Goal: Task Accomplishment & Management: Complete application form

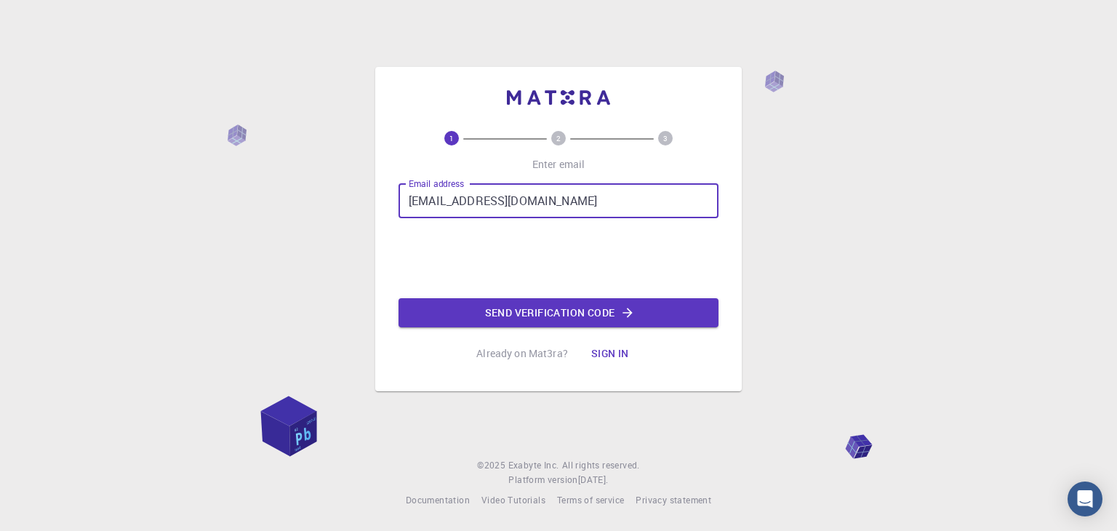
type input "[EMAIL_ADDRESS][DOMAIN_NAME]"
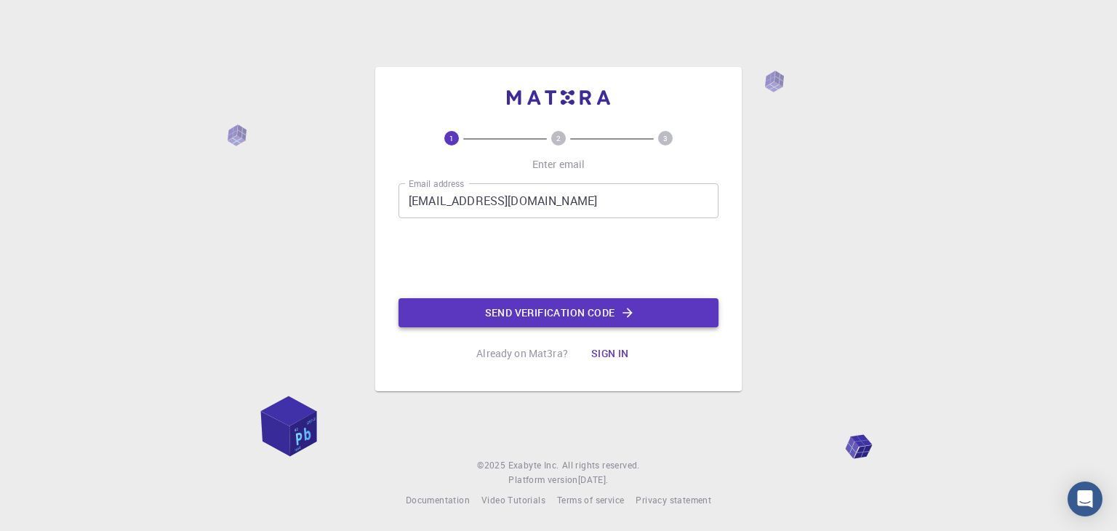
click at [542, 313] on button "Send verification code" at bounding box center [558, 312] width 320 height 29
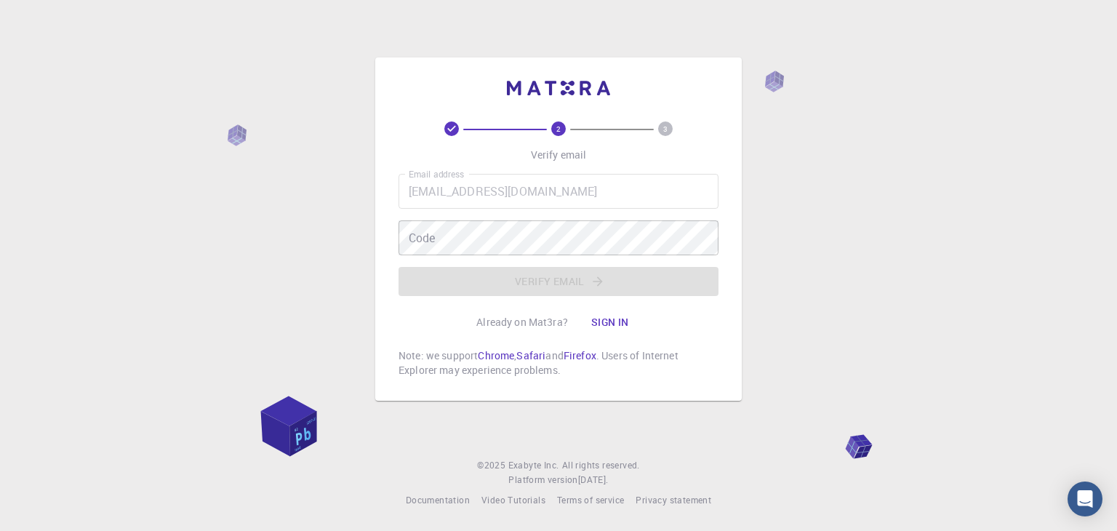
click at [890, 185] on div "2 3 Verify email Email address [EMAIL_ADDRESS][DOMAIN_NAME] Email address Code …" at bounding box center [558, 265] width 1117 height 531
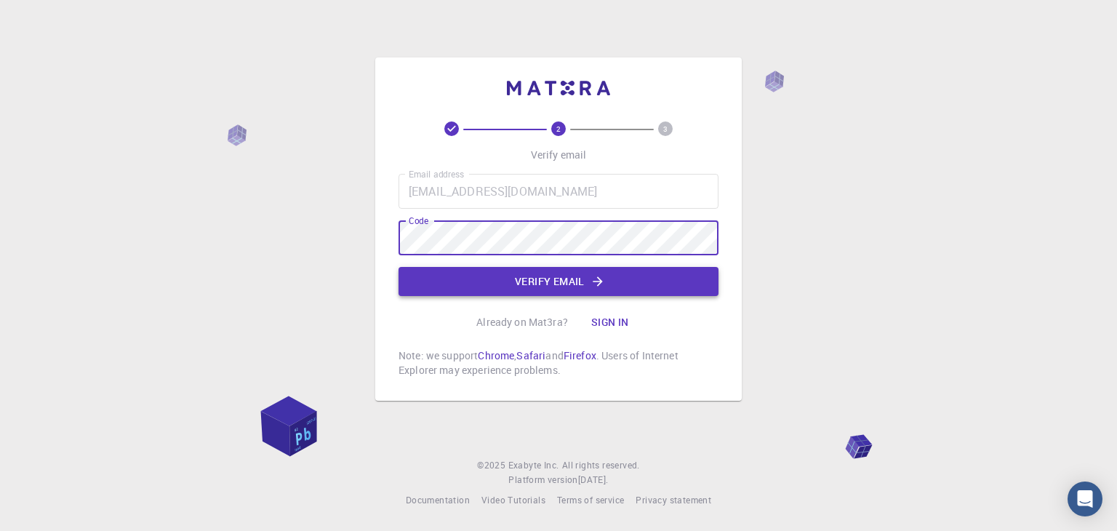
click at [582, 289] on button "Verify email" at bounding box center [558, 281] width 320 height 29
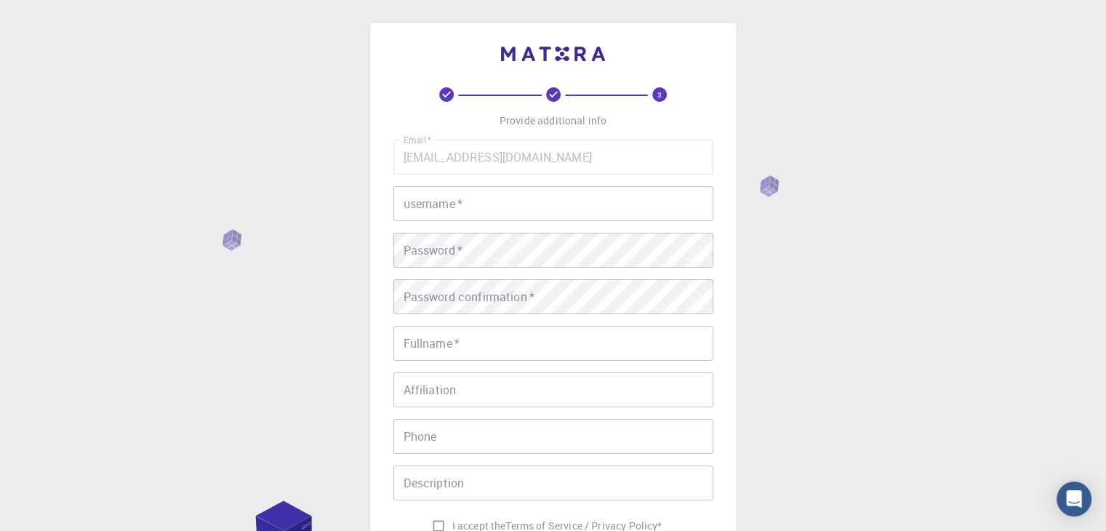
scroll to position [73, 0]
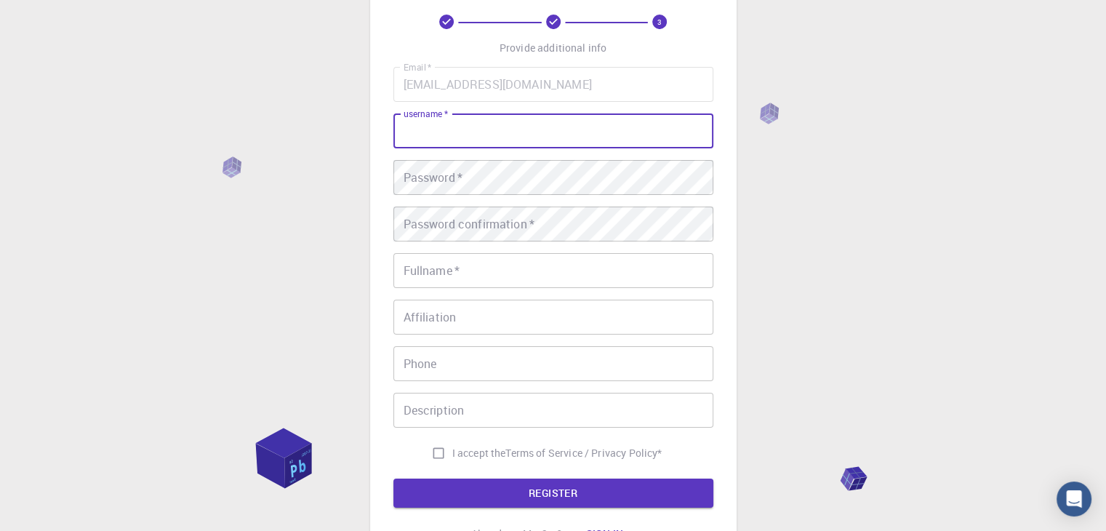
click at [515, 134] on input "username   *" at bounding box center [553, 130] width 320 height 35
type input "alviurey.[PERSON_NAME]"
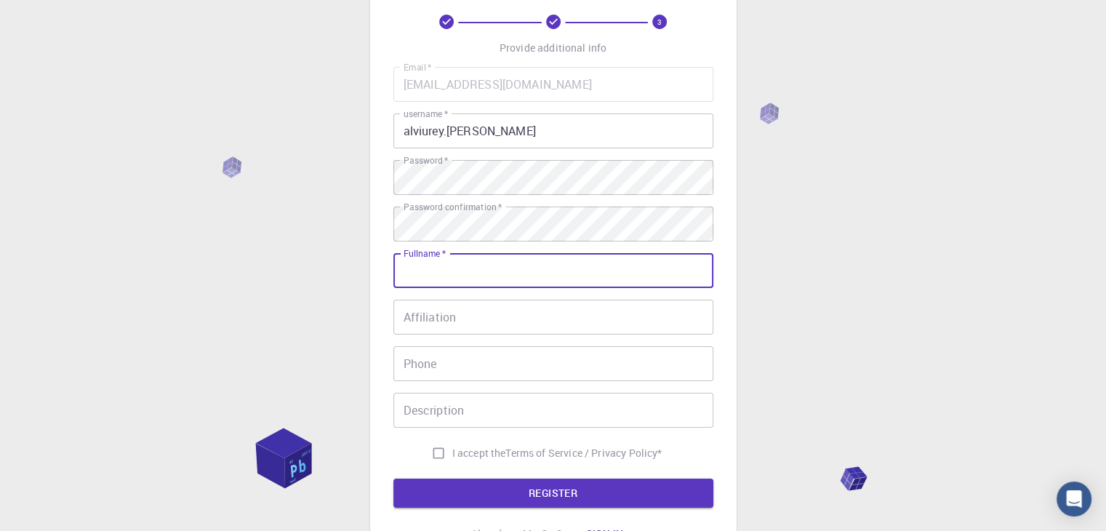
click at [515, 274] on input "Fullname   *" at bounding box center [553, 270] width 320 height 35
type input "[PERSON_NAME]"
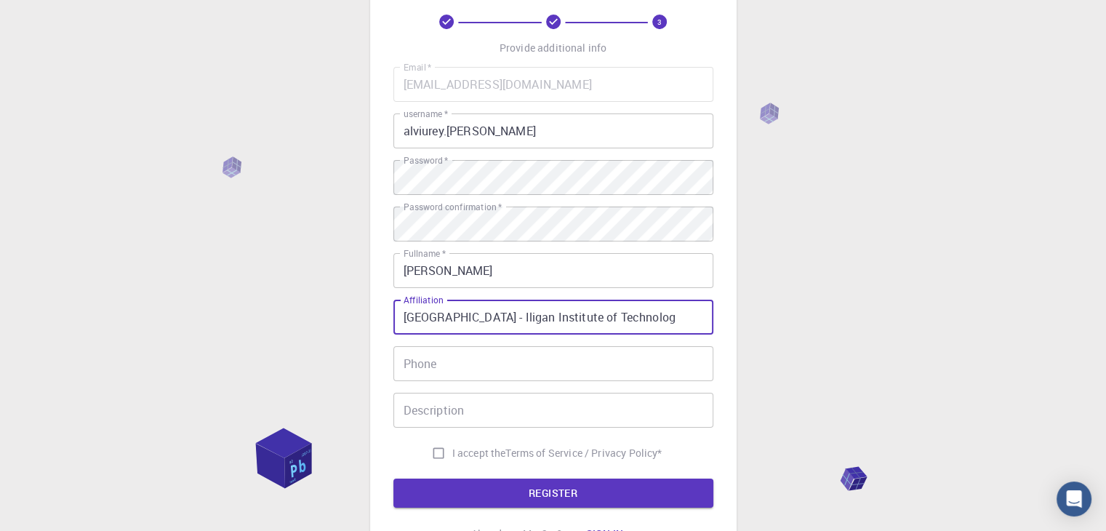
scroll to position [0, 6]
type input "[GEOGRAPHIC_DATA] - [GEOGRAPHIC_DATA]"
click at [435, 454] on input "I accept the Terms of Service / Privacy Policy *" at bounding box center [439, 453] width 28 height 28
checkbox input "true"
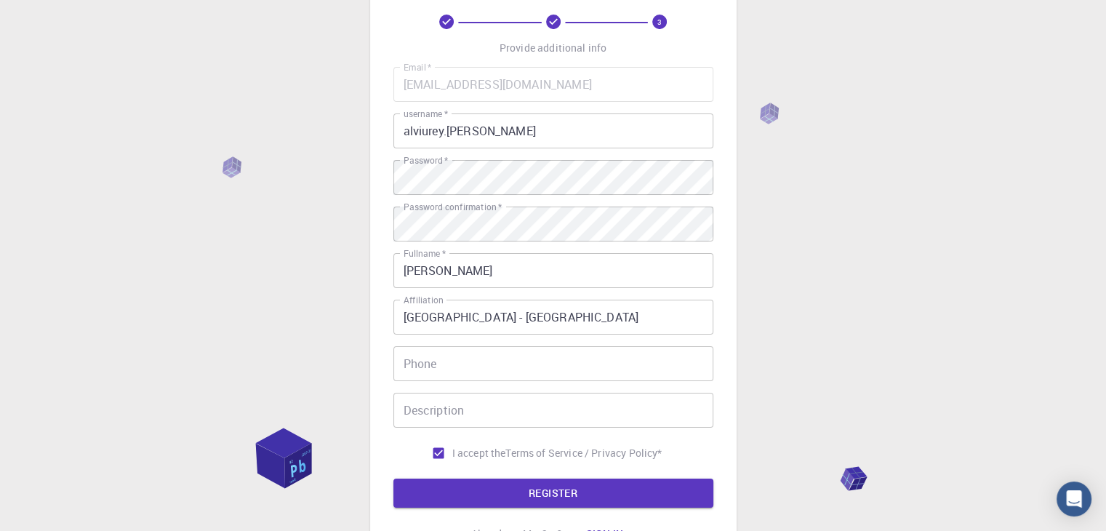
click at [471, 273] on input "[PERSON_NAME]" at bounding box center [553, 270] width 320 height 35
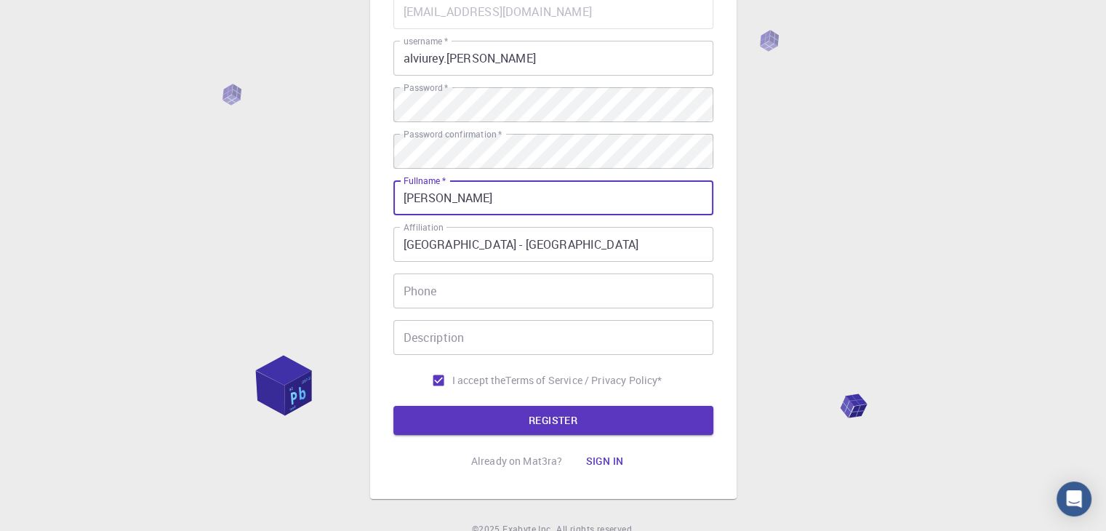
scroll to position [209, 0]
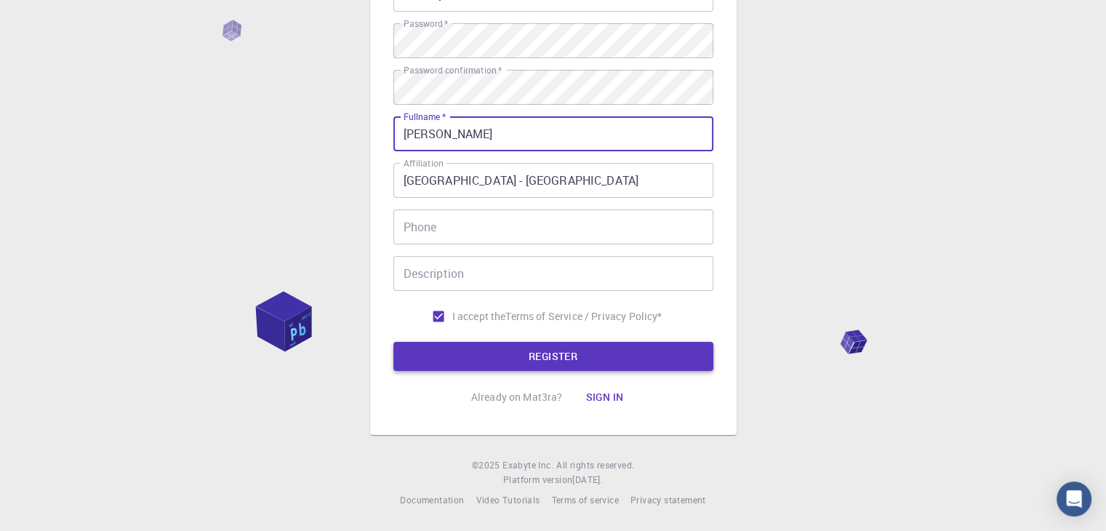
type input "[PERSON_NAME]"
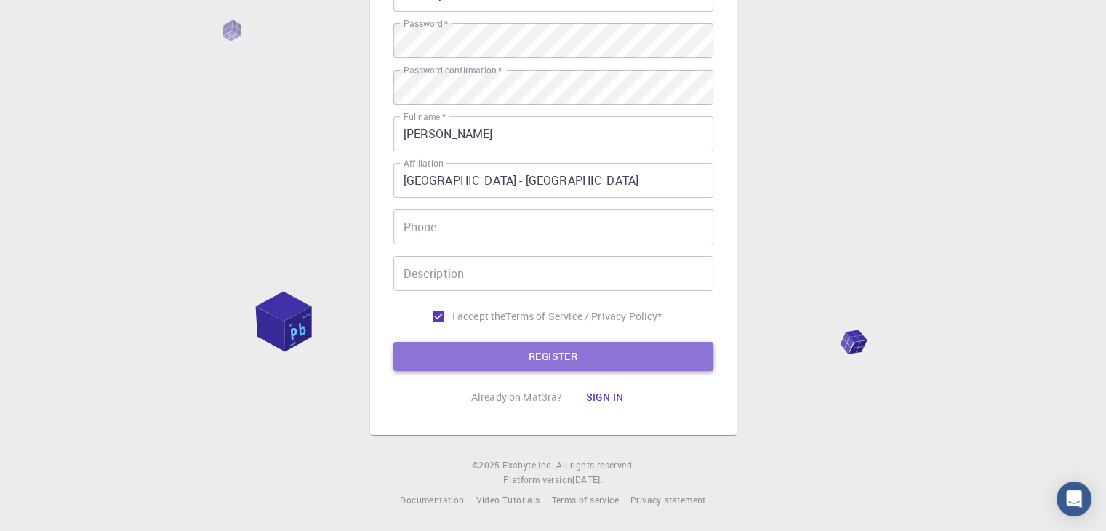
click at [566, 355] on button "REGISTER" at bounding box center [553, 356] width 320 height 29
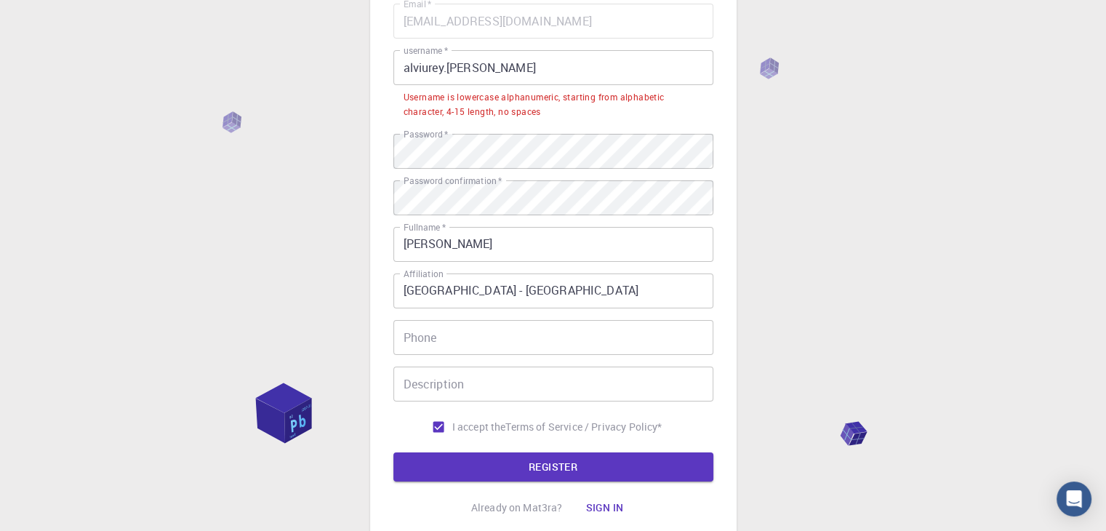
scroll to position [64, 0]
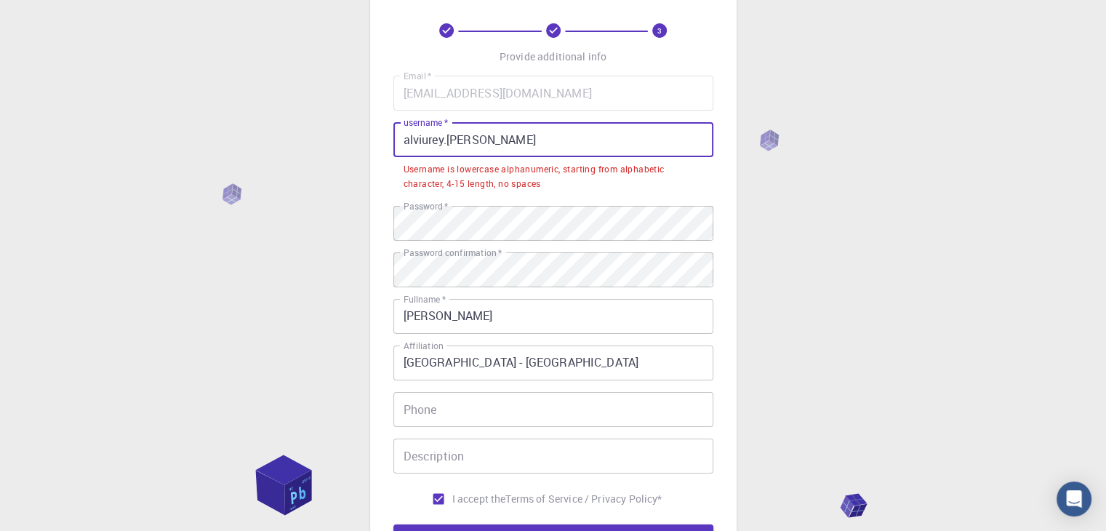
click at [498, 145] on input "alviurey.[PERSON_NAME]" at bounding box center [553, 139] width 320 height 35
click at [446, 140] on input "alviurey.[PERSON_NAME]" at bounding box center [553, 139] width 320 height 35
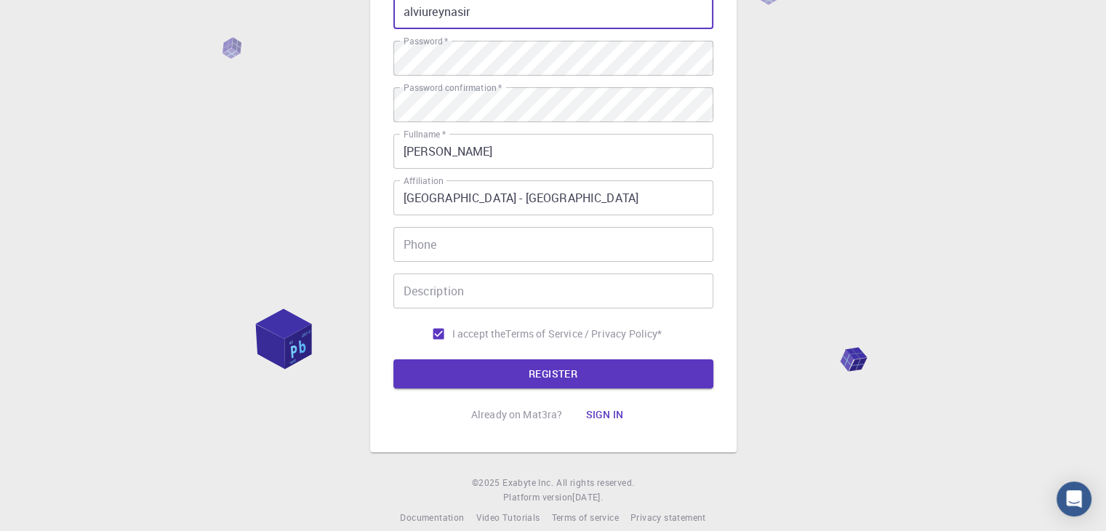
scroll to position [209, 0]
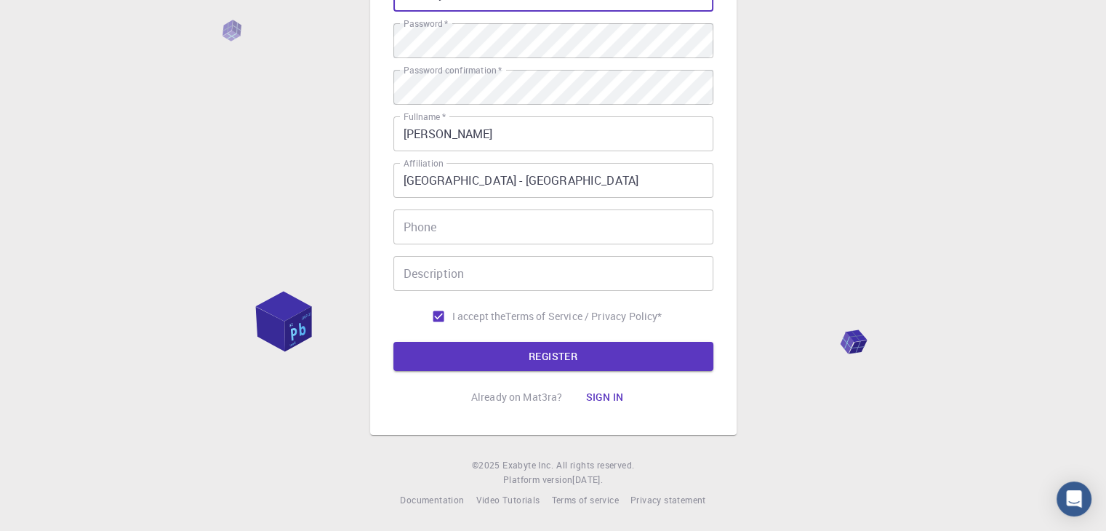
type input "alviureynasir"
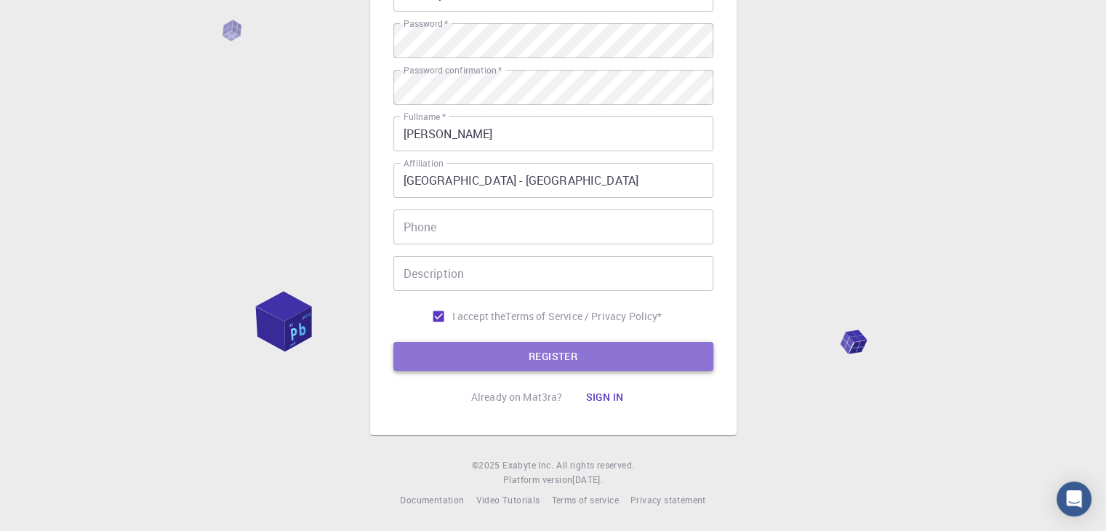
click at [566, 360] on button "REGISTER" at bounding box center [553, 356] width 320 height 29
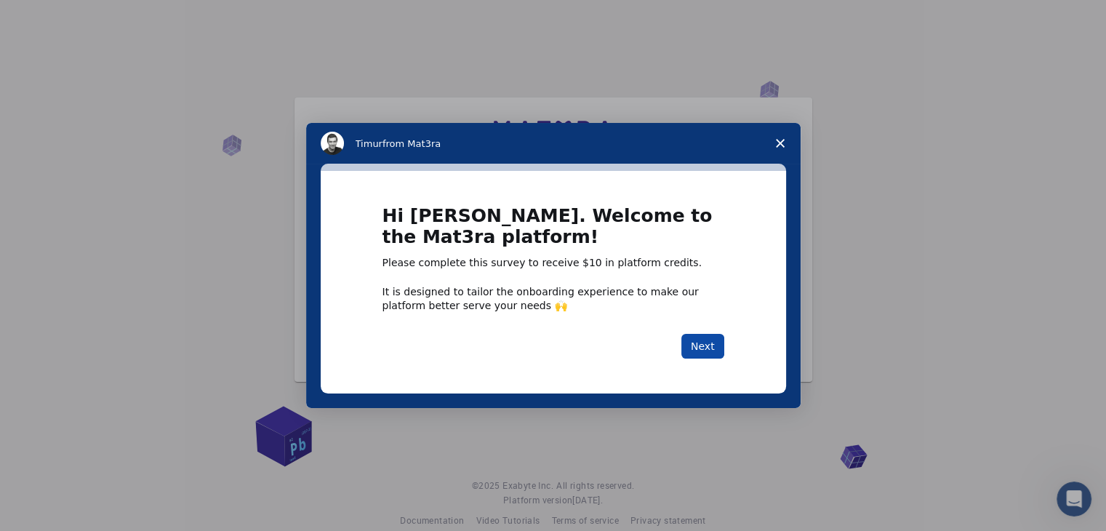
click at [707, 345] on button "Next" at bounding box center [702, 346] width 43 height 25
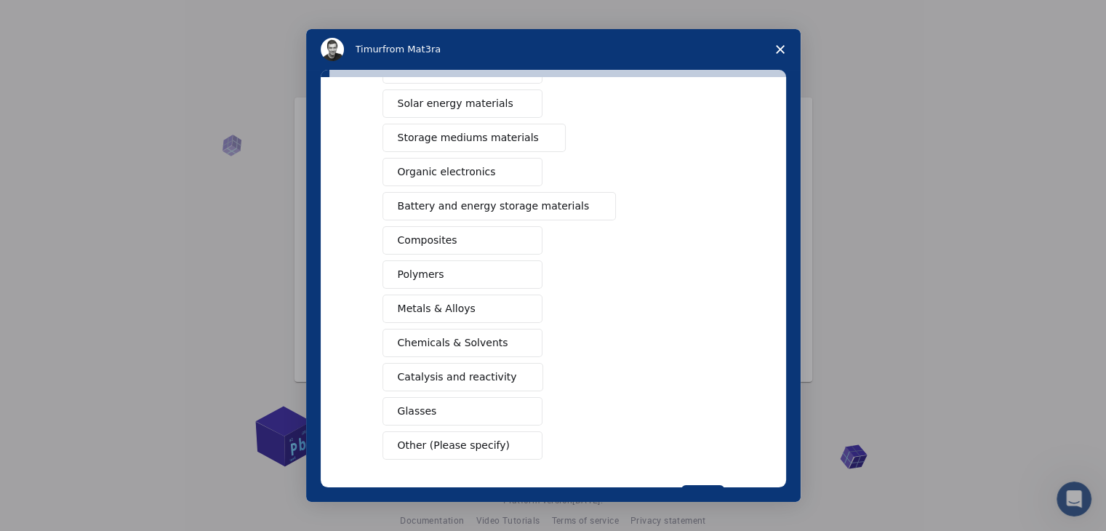
scroll to position [145, 0]
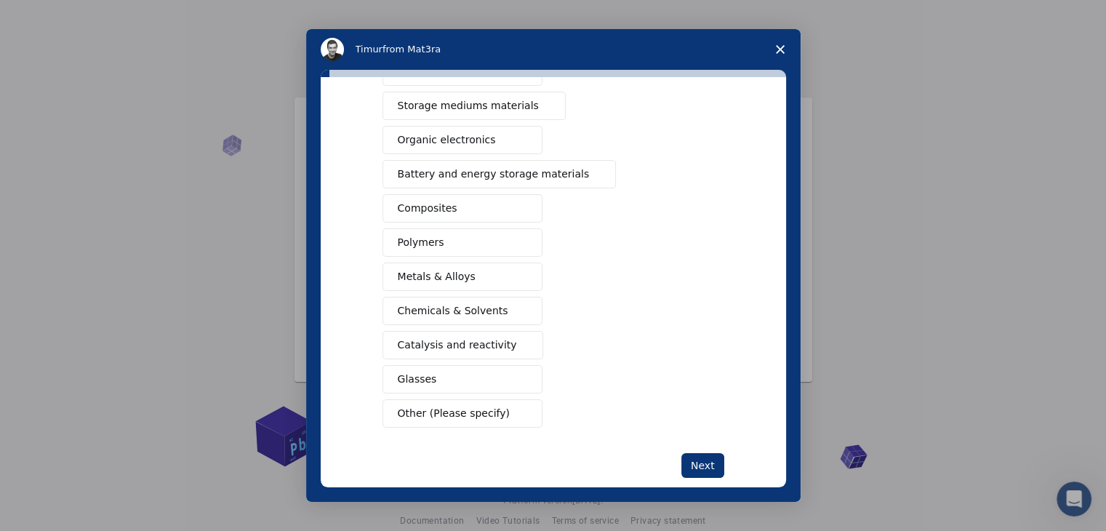
click at [419, 243] on span "Polymers" at bounding box center [421, 242] width 47 height 15
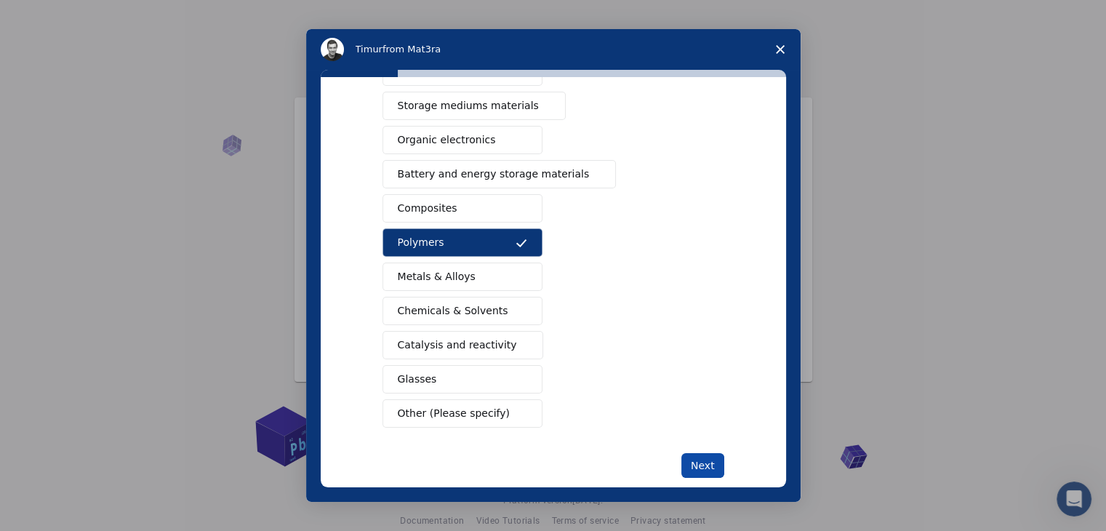
click at [694, 457] on button "Next" at bounding box center [702, 465] width 43 height 25
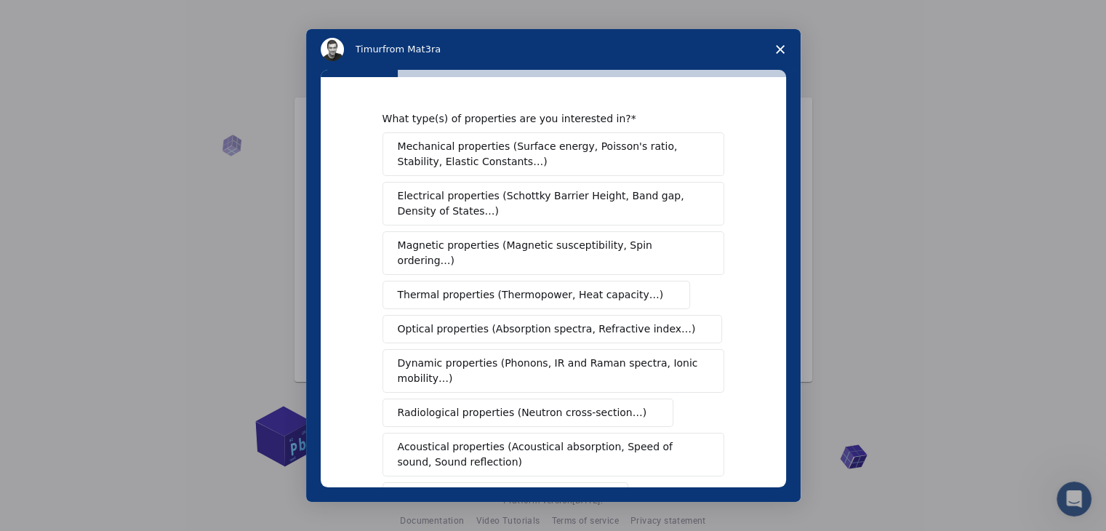
click at [510, 162] on span "Mechanical properties (Surface energy, Poisson's ratio, Stability, Elastic Cons…" at bounding box center [549, 154] width 303 height 31
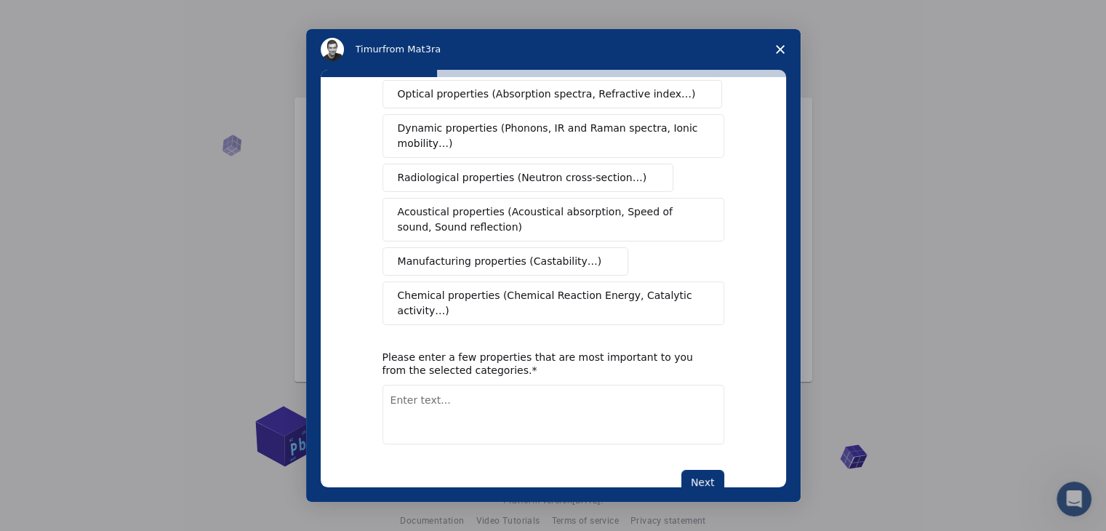
scroll to position [243, 0]
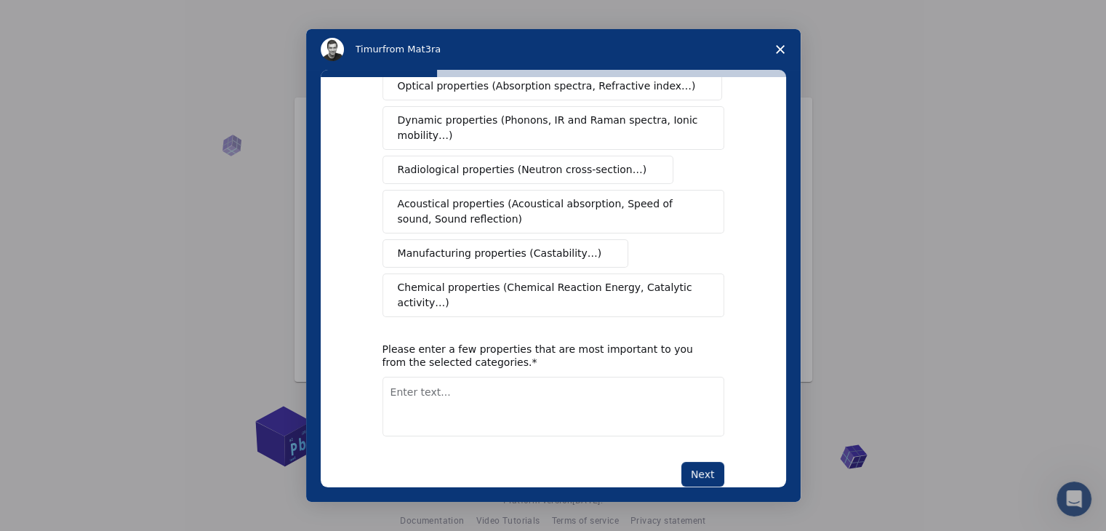
click at [600, 377] on textarea "Enter text..." at bounding box center [553, 407] width 342 height 60
type textarea "C"
type textarea "Static water contact angle on PEEK."
click at [707, 462] on button "Next" at bounding box center [702, 474] width 43 height 25
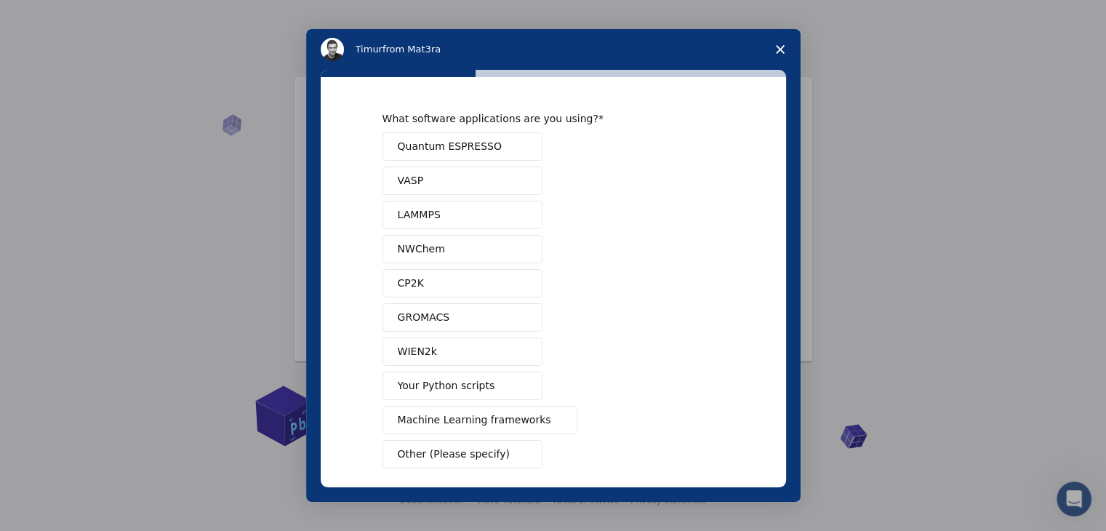
scroll to position [63, 0]
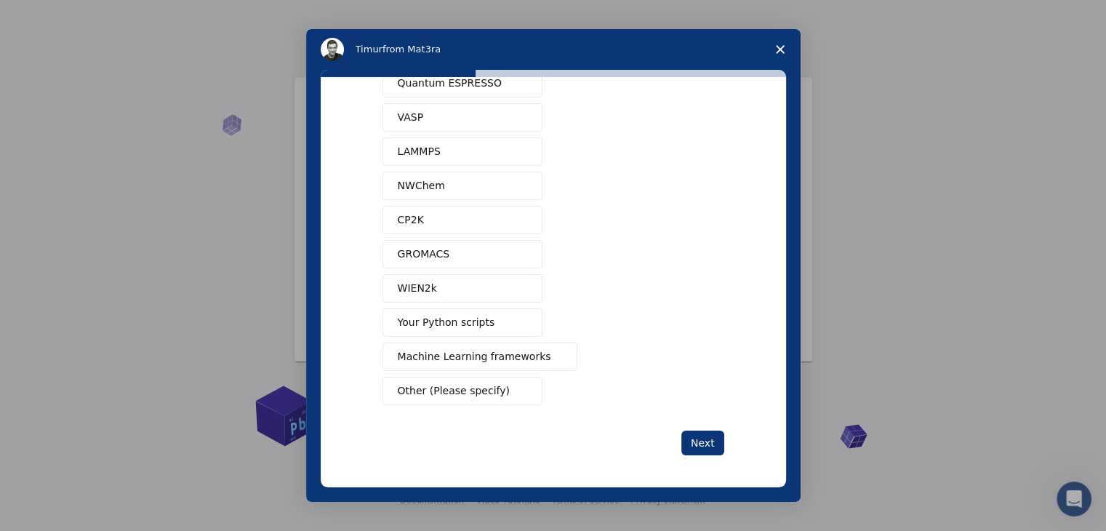
click at [448, 321] on span "Your Python scripts" at bounding box center [446, 322] width 97 height 15
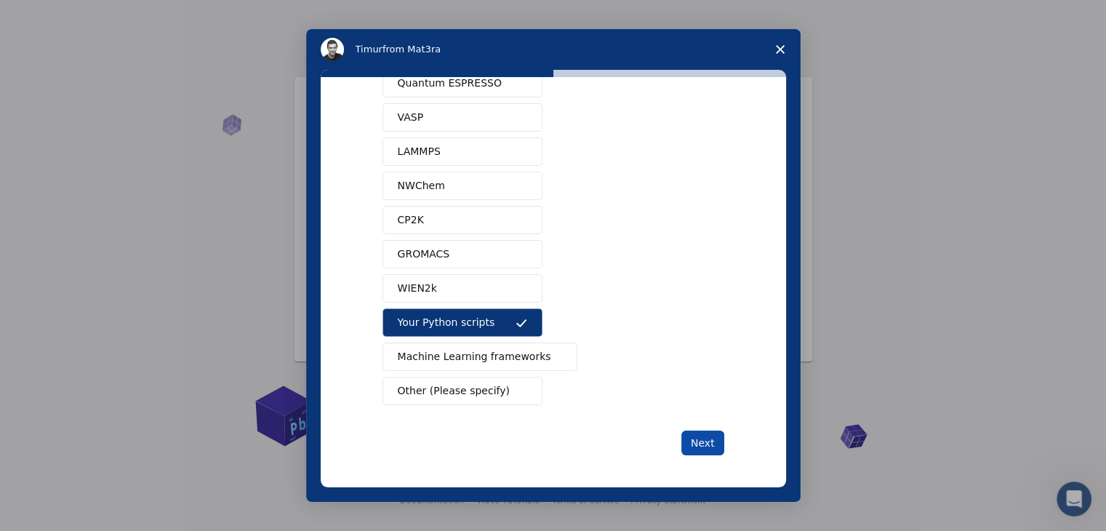
click at [704, 447] on button "Next" at bounding box center [702, 442] width 43 height 25
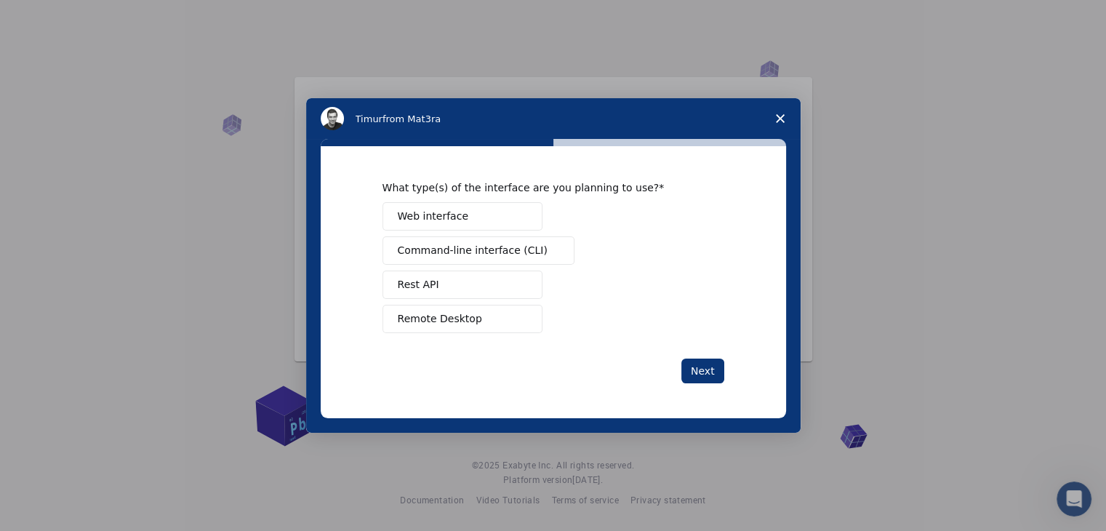
click at [465, 216] on button "Web interface" at bounding box center [462, 216] width 160 height 28
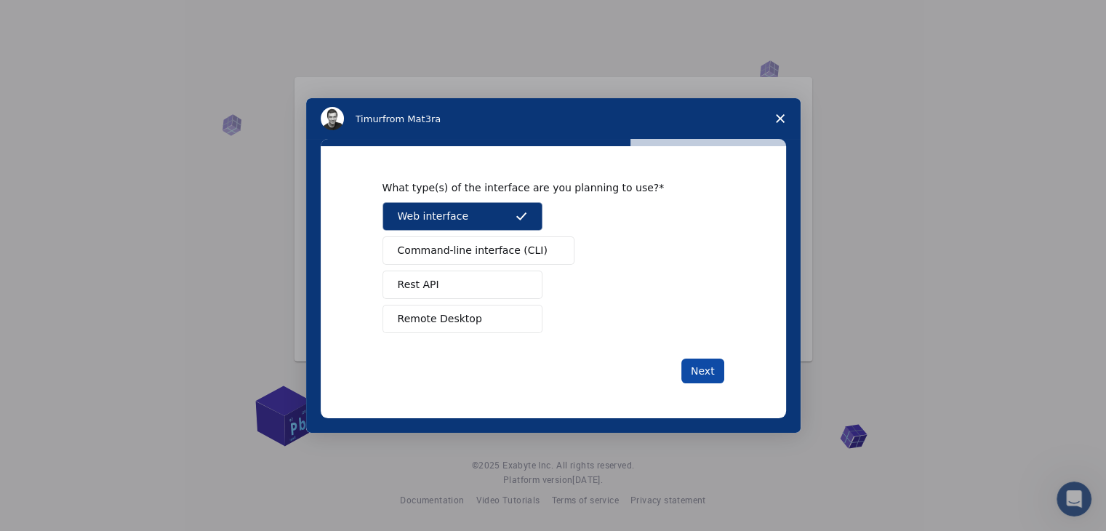
click at [699, 370] on button "Next" at bounding box center [702, 370] width 43 height 25
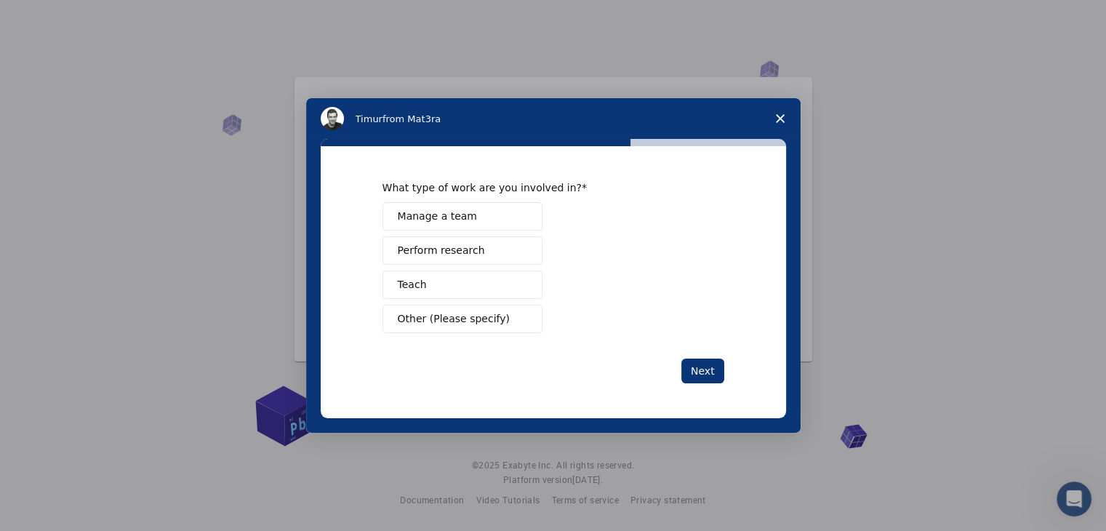
click at [475, 250] on button "Perform research" at bounding box center [462, 250] width 160 height 28
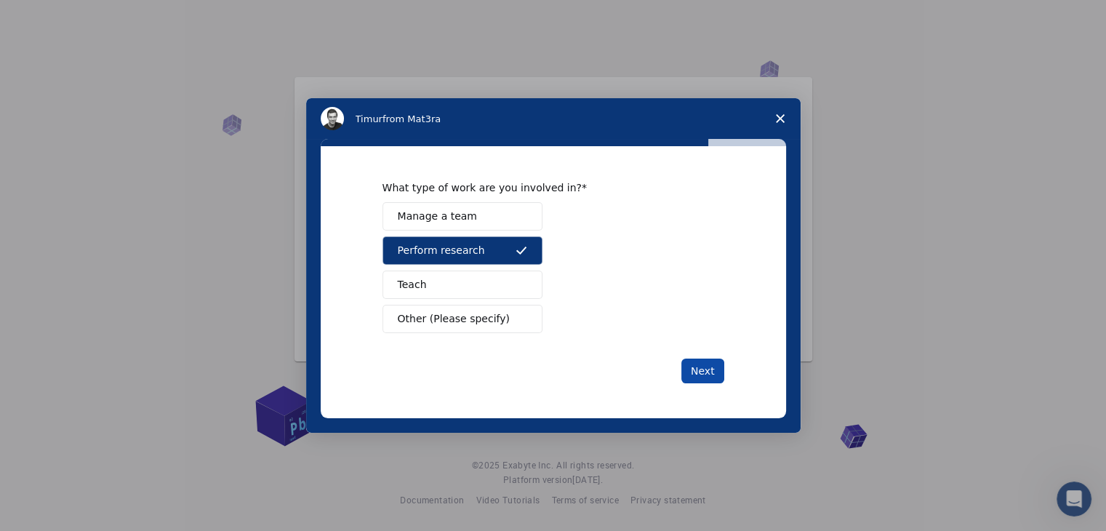
click at [706, 372] on button "Next" at bounding box center [702, 370] width 43 height 25
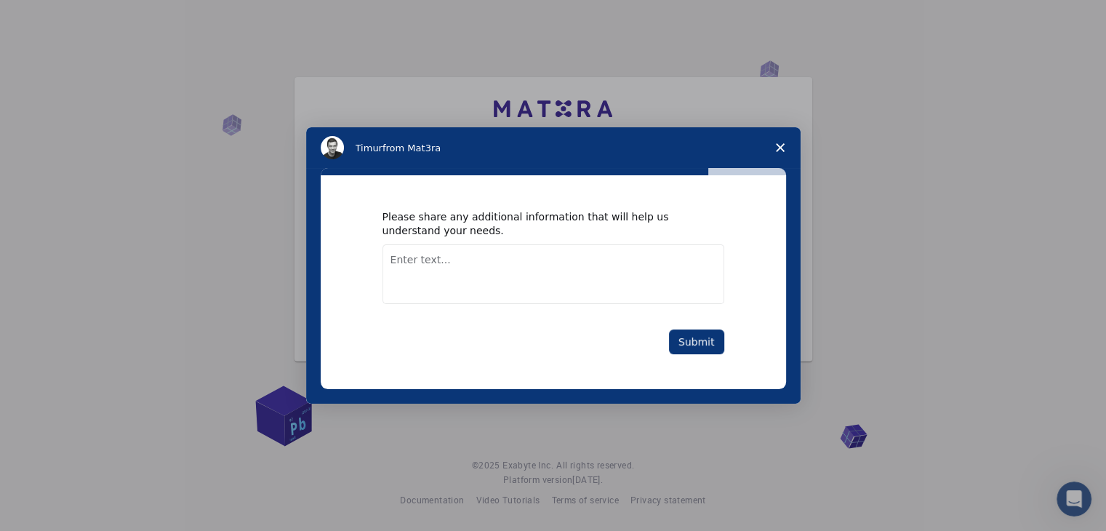
click at [619, 287] on textarea "Enter text..." at bounding box center [553, 274] width 342 height 60
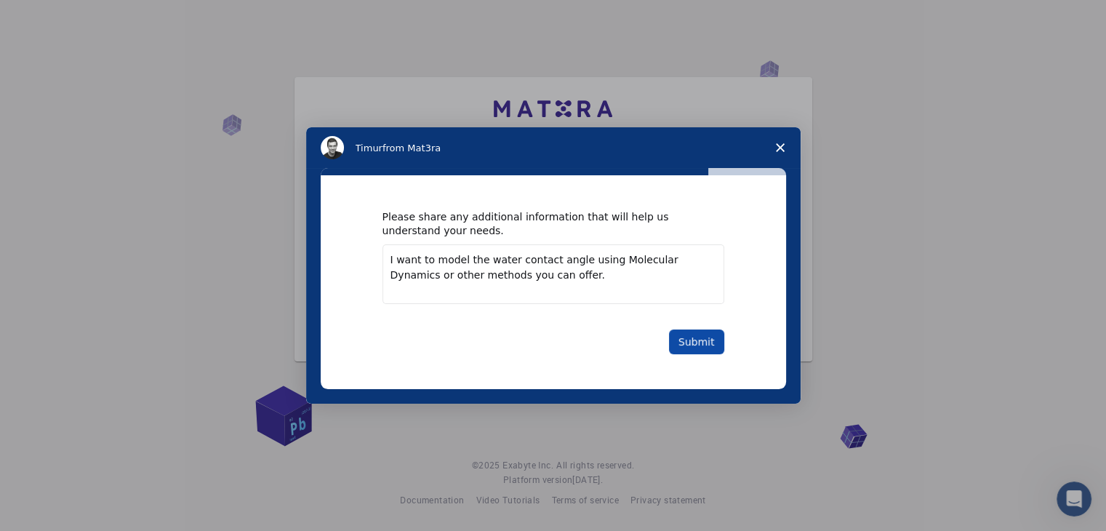
type textarea "I want to model the water contact angle using Molecular Dynamics or other metho…"
click at [689, 342] on button "Submit" at bounding box center [696, 341] width 55 height 25
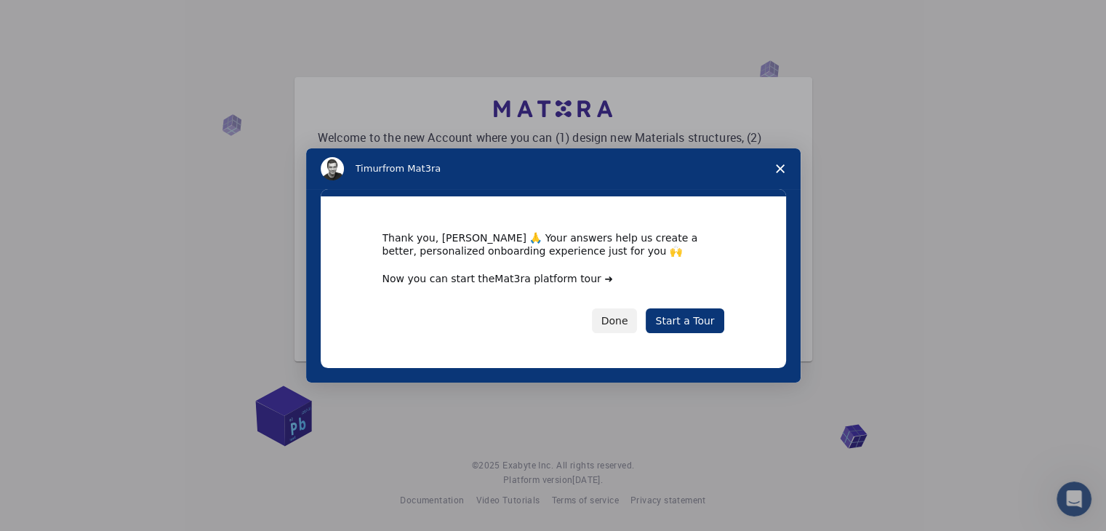
click at [557, 282] on link "Mat3ra platform tour ➜" at bounding box center [553, 279] width 118 height 12
click at [698, 313] on link "Start a Tour" at bounding box center [685, 320] width 78 height 25
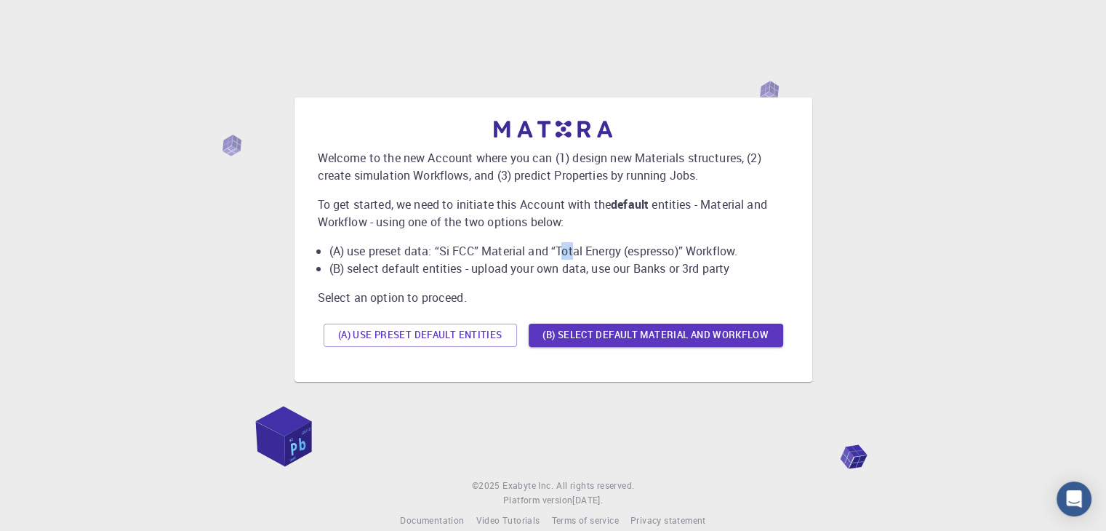
drag, startPoint x: 563, startPoint y: 248, endPoint x: 576, endPoint y: 250, distance: 12.5
click at [576, 250] on li "(A) use preset data: “Si FCC” Material and “Total Energy (espresso)” Workflow." at bounding box center [558, 250] width 459 height 17
drag, startPoint x: 382, startPoint y: 252, endPoint x: 505, endPoint y: 246, distance: 123.0
click at [502, 246] on li "(A) use preset data: “Si FCC” Material and “Total Energy (espresso)” Workflow." at bounding box center [558, 250] width 459 height 17
drag, startPoint x: 583, startPoint y: 246, endPoint x: 754, endPoint y: 246, distance: 170.8
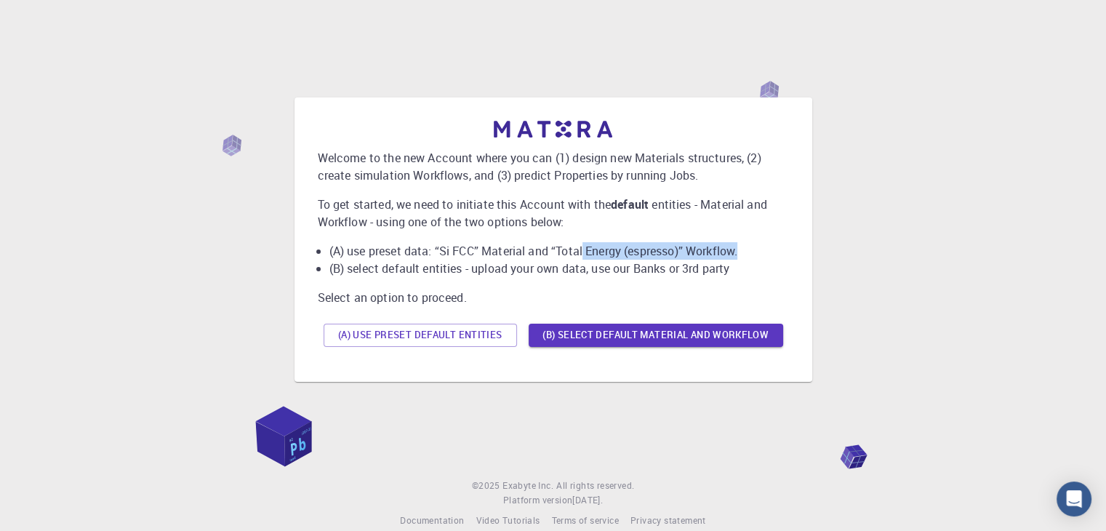
click at [754, 246] on li "(A) use preset data: “Si FCC” Material and “Total Energy (espresso)” Workflow." at bounding box center [558, 250] width 459 height 17
click at [767, 265] on li "(B) select default entities - upload your own data, use our Banks or 3rd party" at bounding box center [558, 268] width 459 height 17
click at [440, 335] on button "(A) Use preset default entities" at bounding box center [419, 334] width 193 height 23
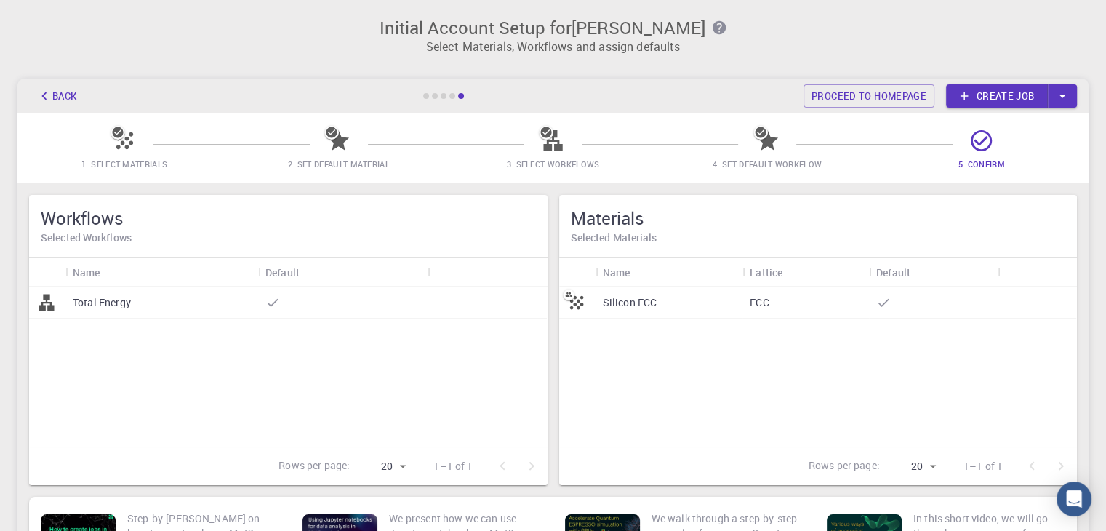
click at [1058, 100] on icon "button" at bounding box center [1062, 96] width 16 height 16
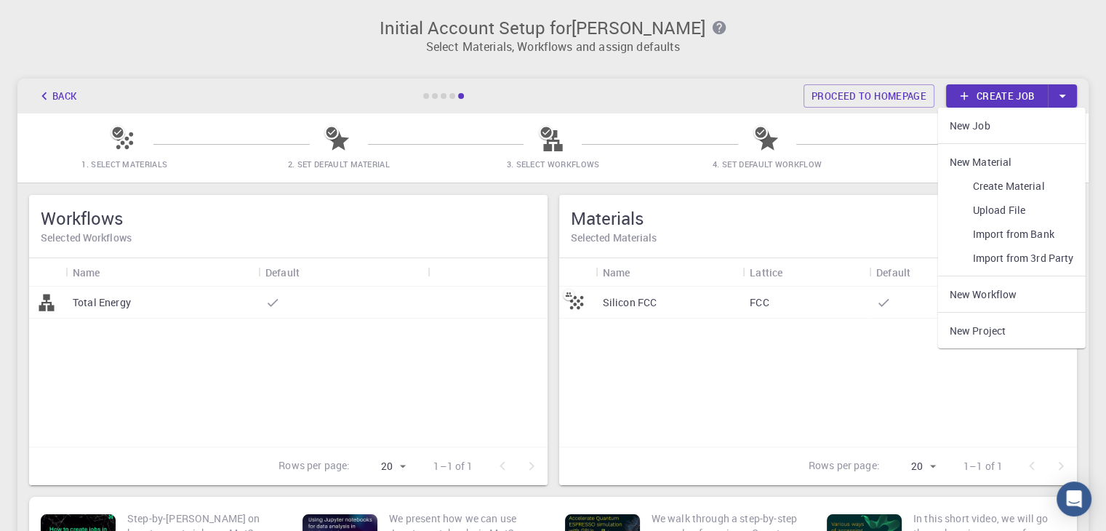
click at [1058, 100] on icon "button" at bounding box center [1062, 96] width 16 height 16
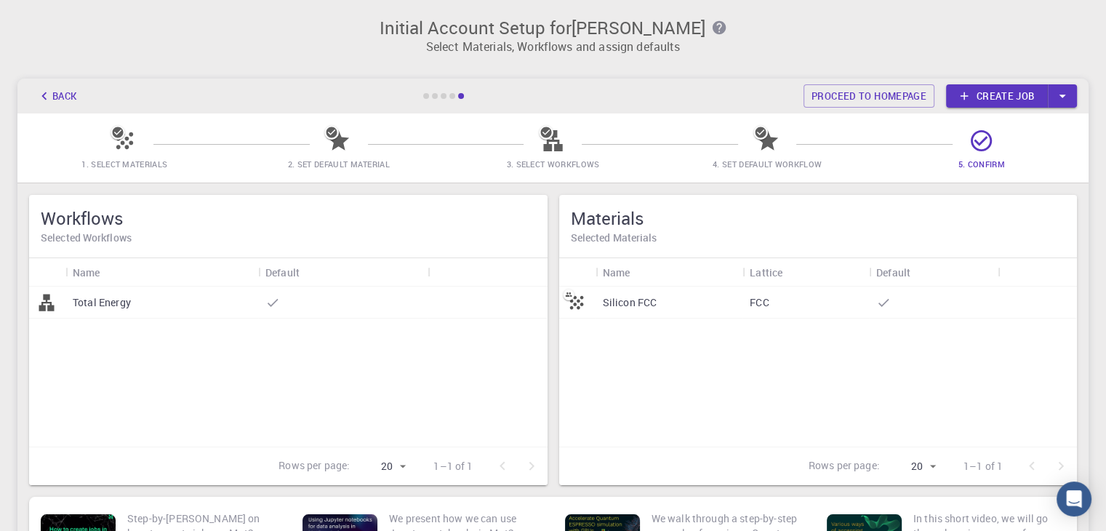
click at [751, 398] on div "Silicon FCC FCC" at bounding box center [818, 366] width 518 height 160
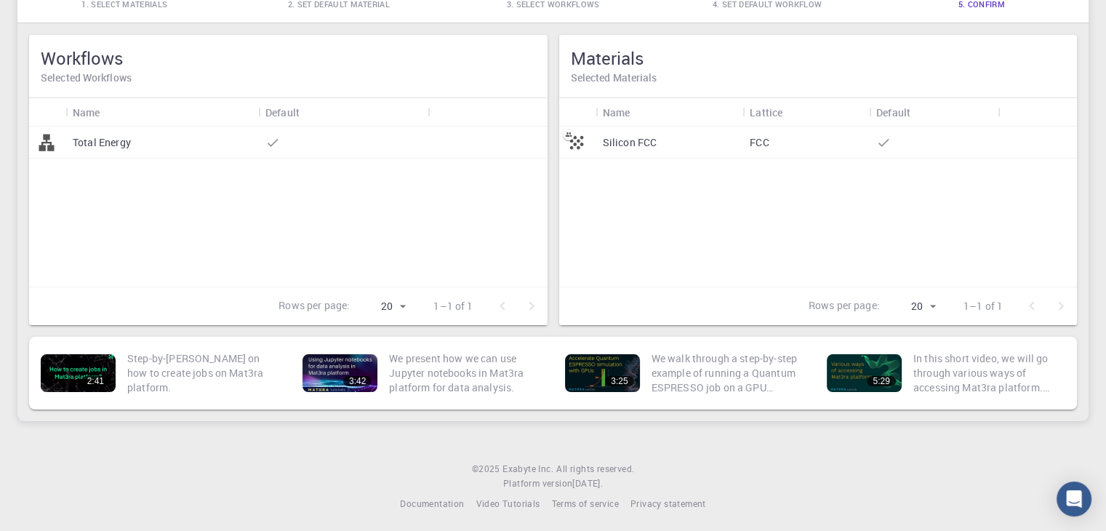
scroll to position [164, 0]
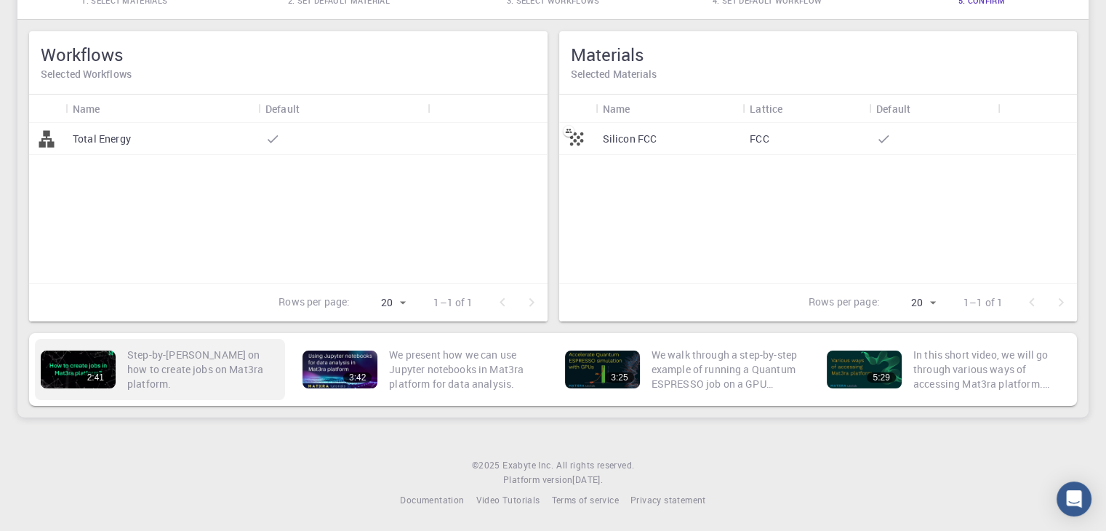
click at [202, 364] on p "Step-by-step guide on how to create jobs on Mat3ra platform." at bounding box center [203, 369] width 152 height 44
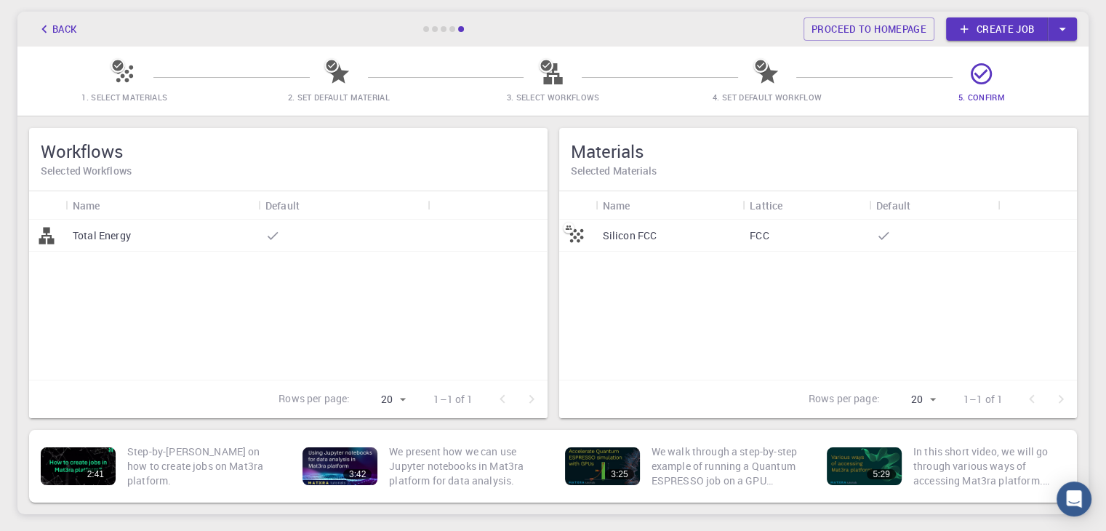
scroll to position [0, 0]
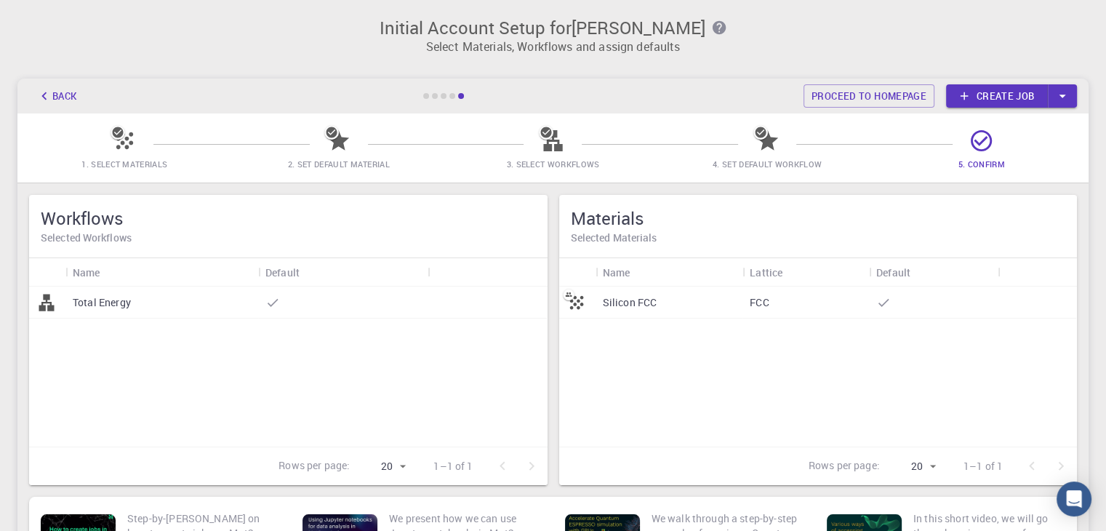
click at [627, 228] on h5 "Materials" at bounding box center [818, 217] width 495 height 23
click at [632, 302] on p "Silicon FCC" at bounding box center [630, 302] width 55 height 15
click at [1061, 100] on icon "button" at bounding box center [1062, 96] width 16 height 16
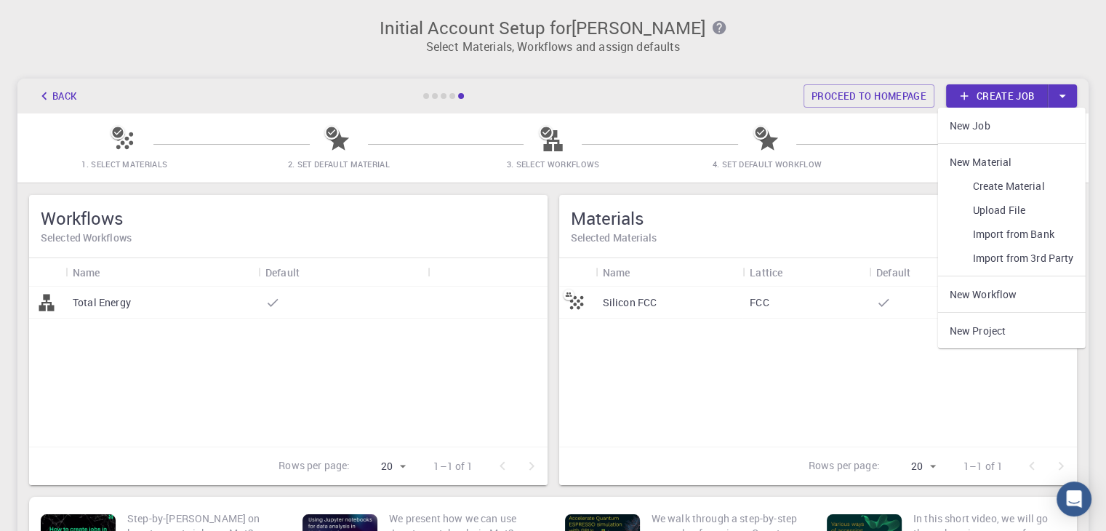
click at [1026, 235] on link "Import from Bank" at bounding box center [1012, 234] width 148 height 24
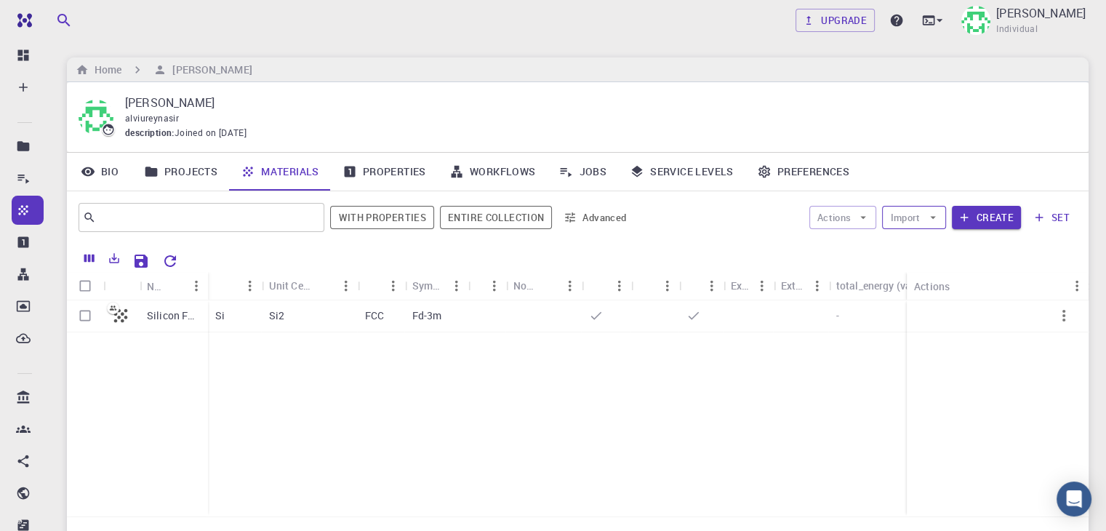
click at [922, 224] on button "Import" at bounding box center [913, 217] width 63 height 23
click at [930, 271] on span "Import From Bank" at bounding box center [967, 269] width 92 height 15
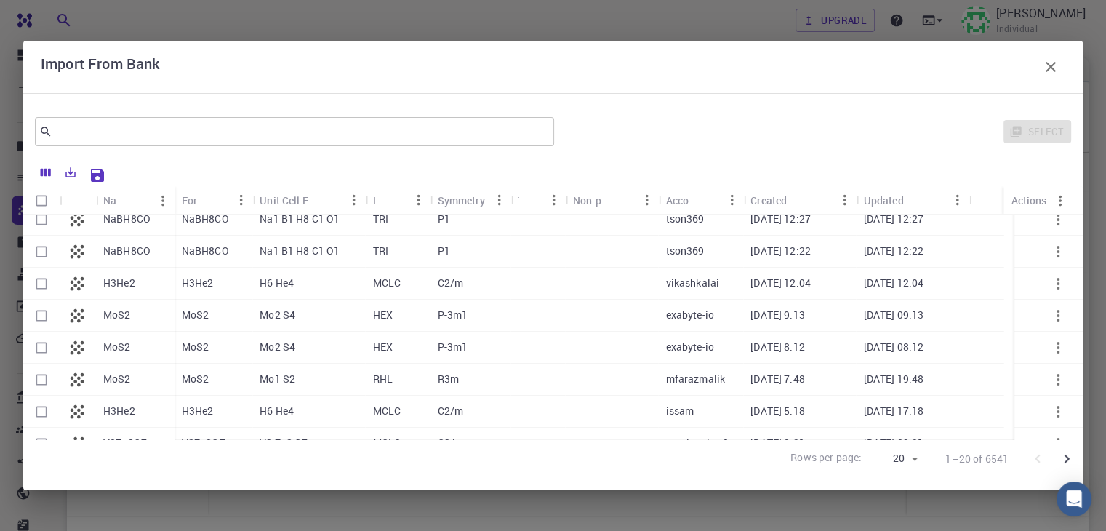
scroll to position [291, 0]
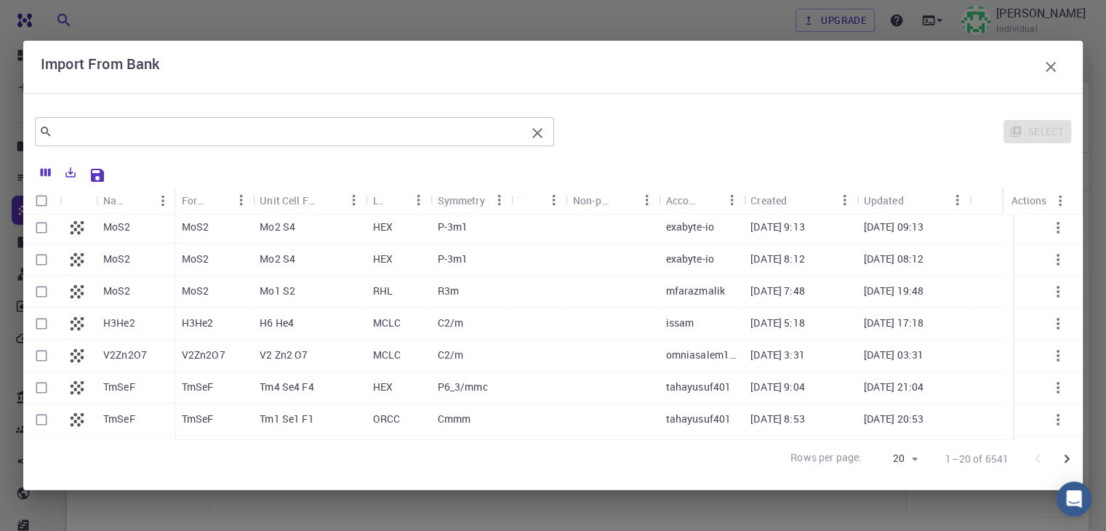
click at [350, 134] on input "text" at bounding box center [288, 131] width 473 height 20
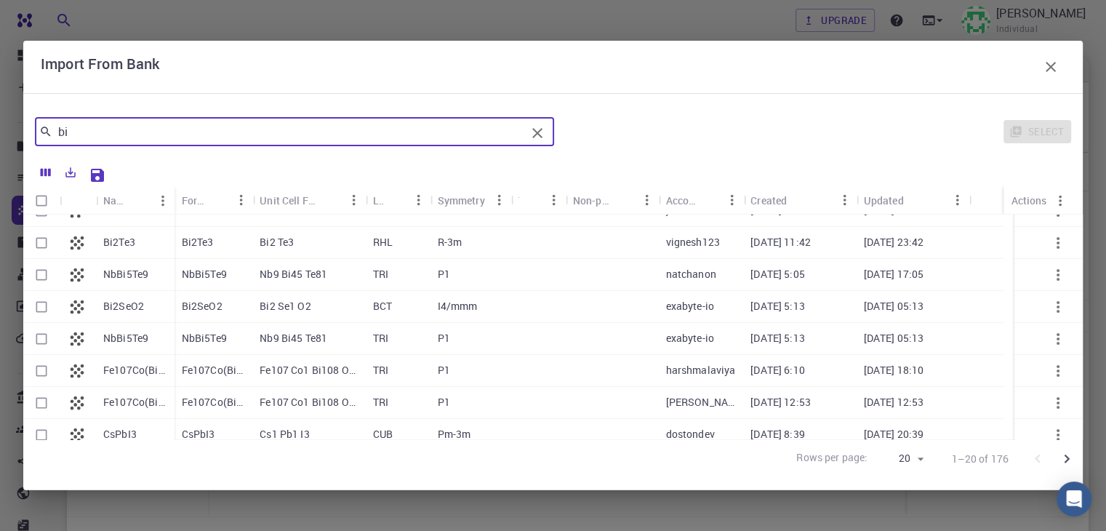
scroll to position [0, 0]
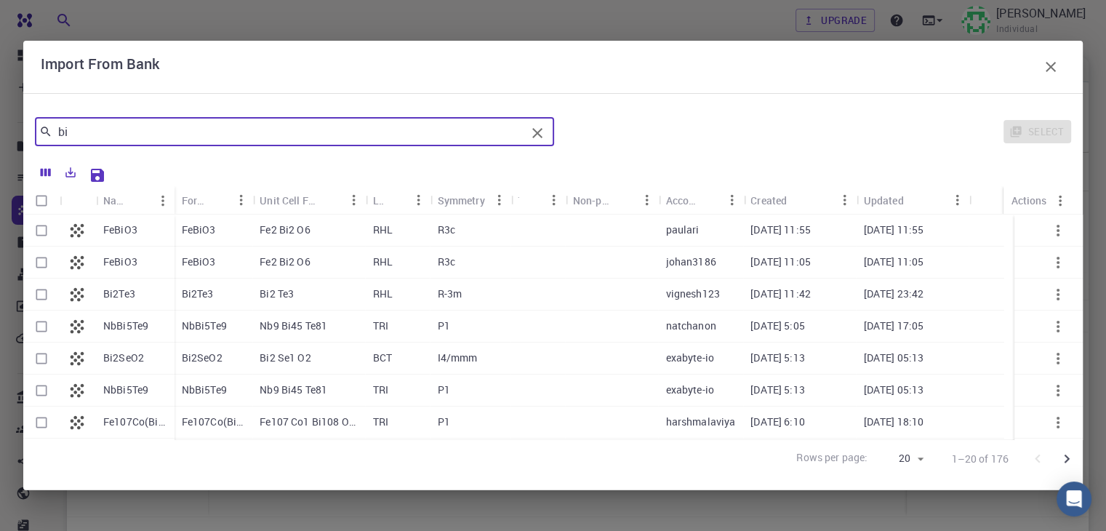
type input "bi"
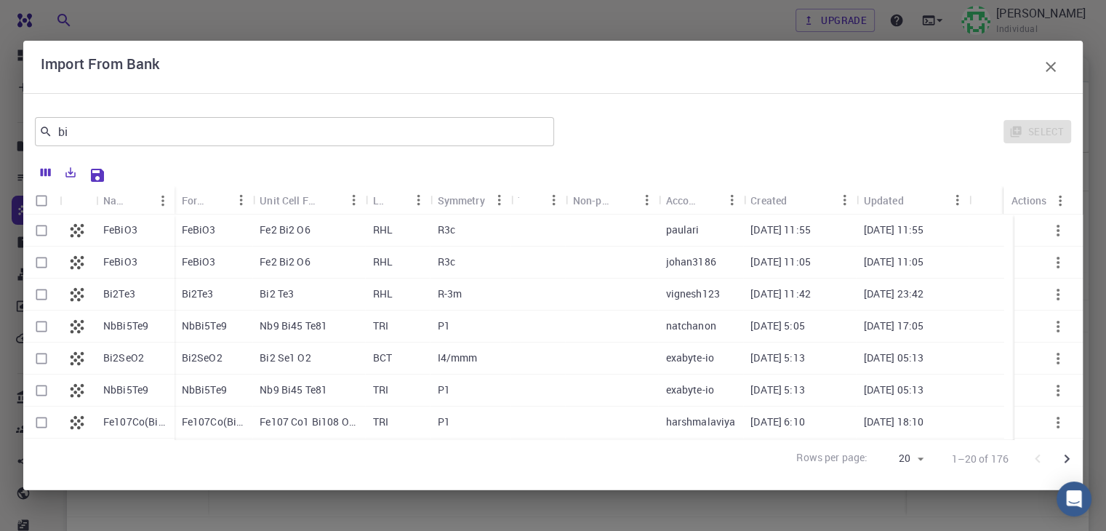
click at [308, 294] on div "Bi2 Te3" at bounding box center [308, 294] width 113 height 32
checkbox input "true"
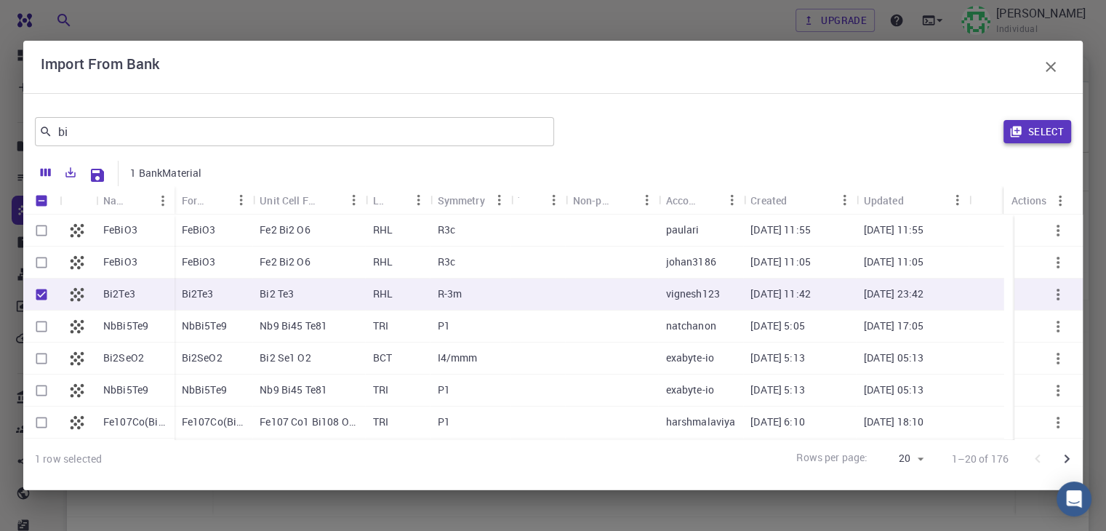
click at [1034, 132] on button "Select" at bounding box center [1037, 131] width 68 height 23
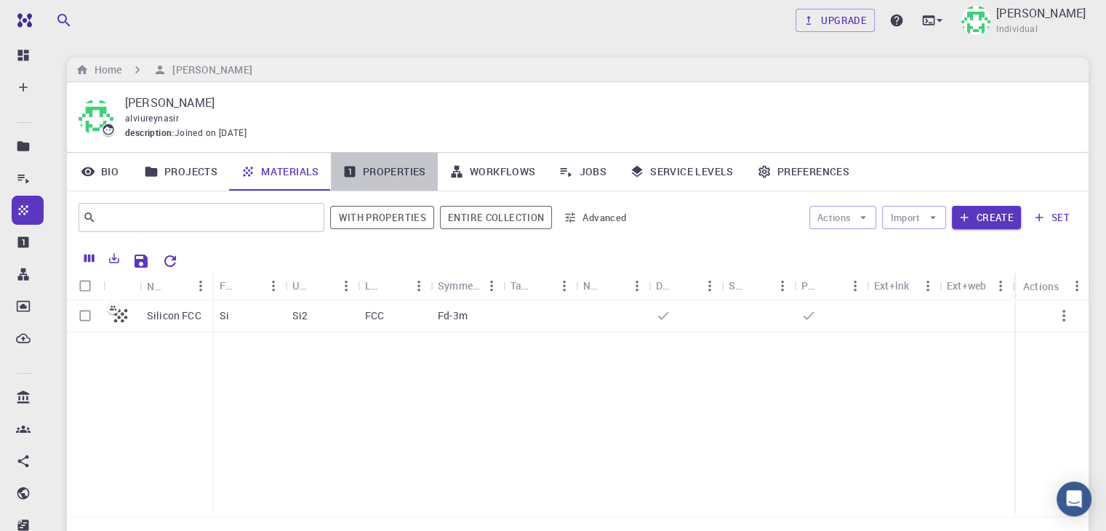
click at [398, 171] on link "Properties" at bounding box center [384, 172] width 107 height 38
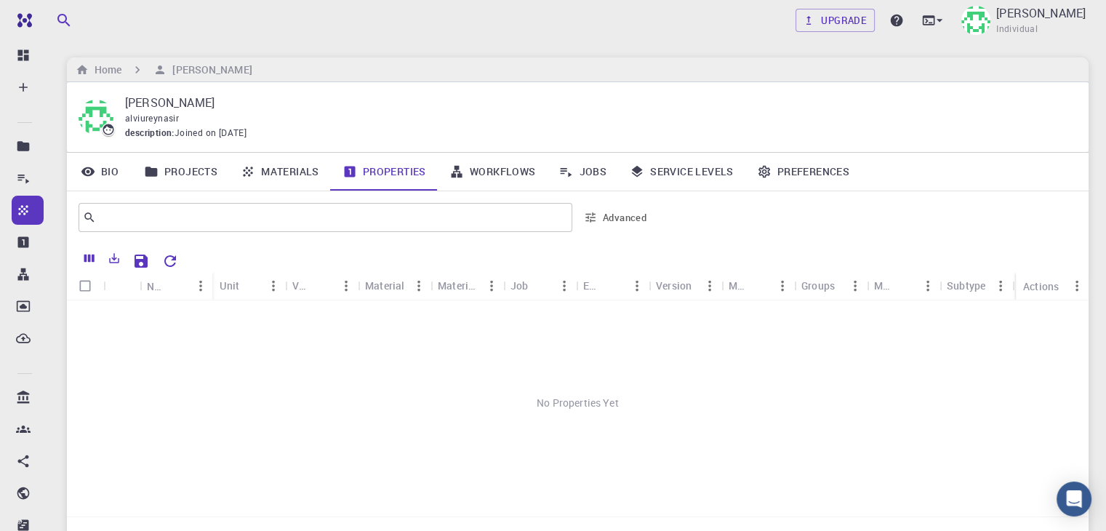
click at [295, 173] on link "Materials" at bounding box center [280, 172] width 102 height 38
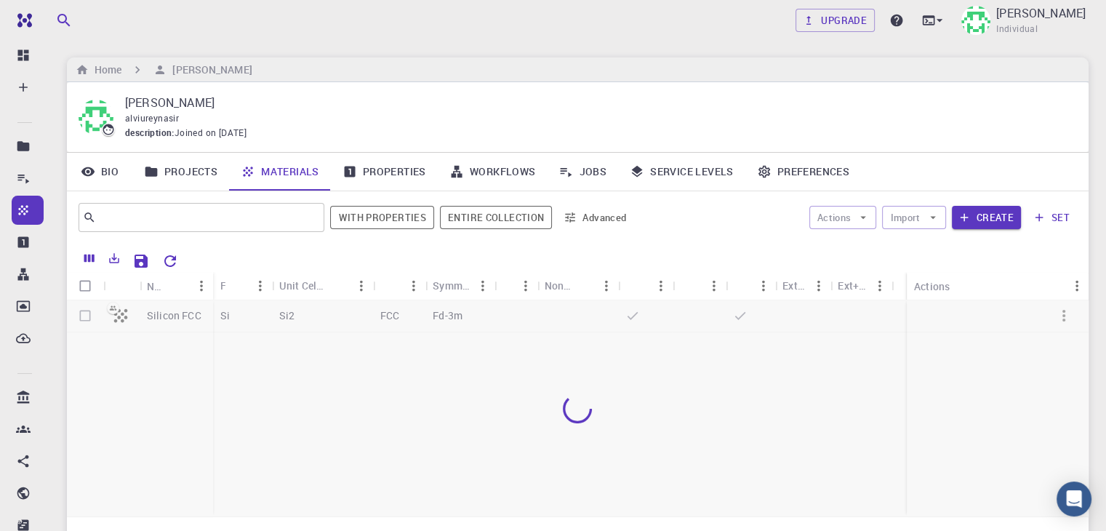
click at [201, 174] on link "Projects" at bounding box center [180, 172] width 97 height 38
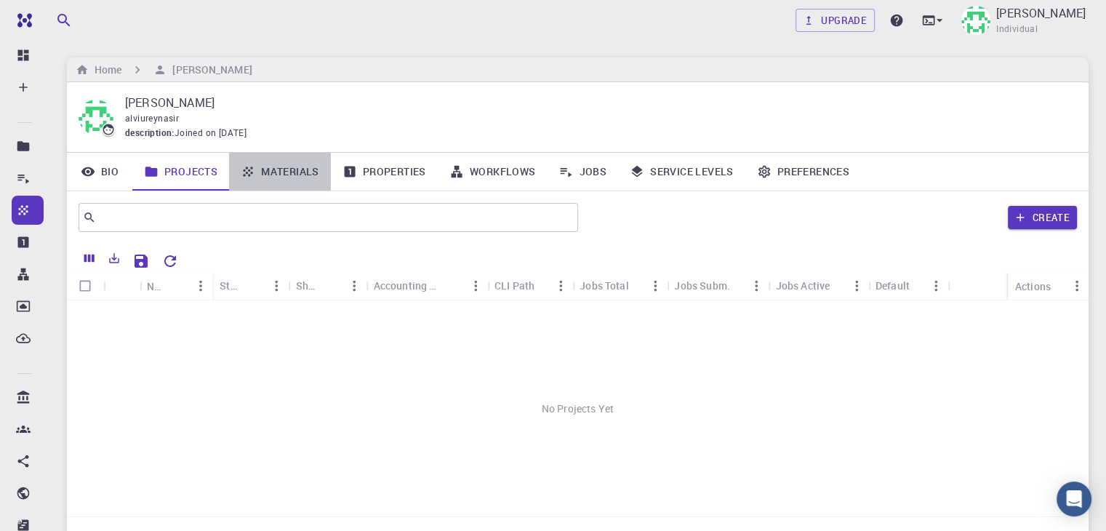
click at [273, 172] on link "Materials" at bounding box center [280, 172] width 102 height 38
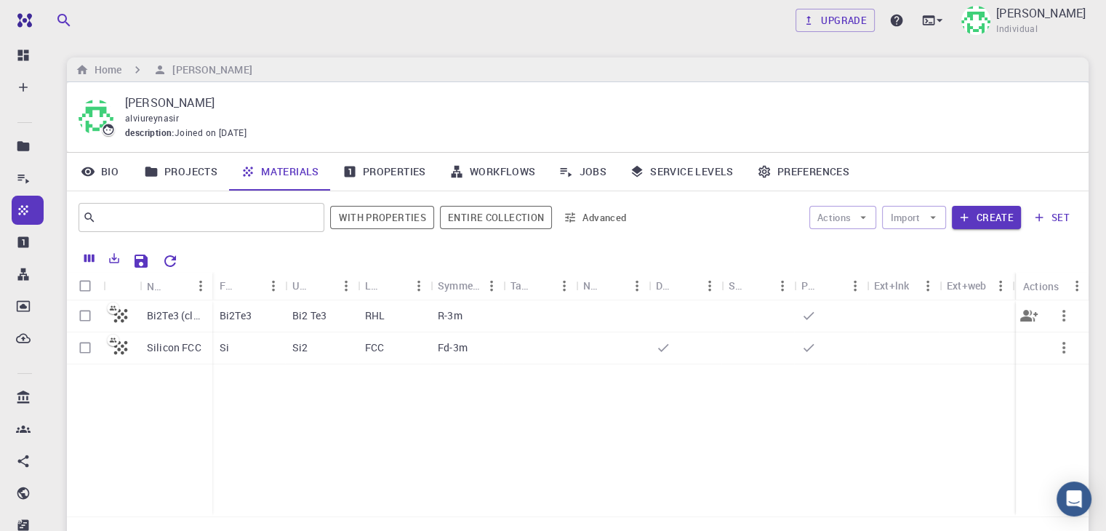
click at [382, 323] on div "RHL" at bounding box center [394, 316] width 73 height 32
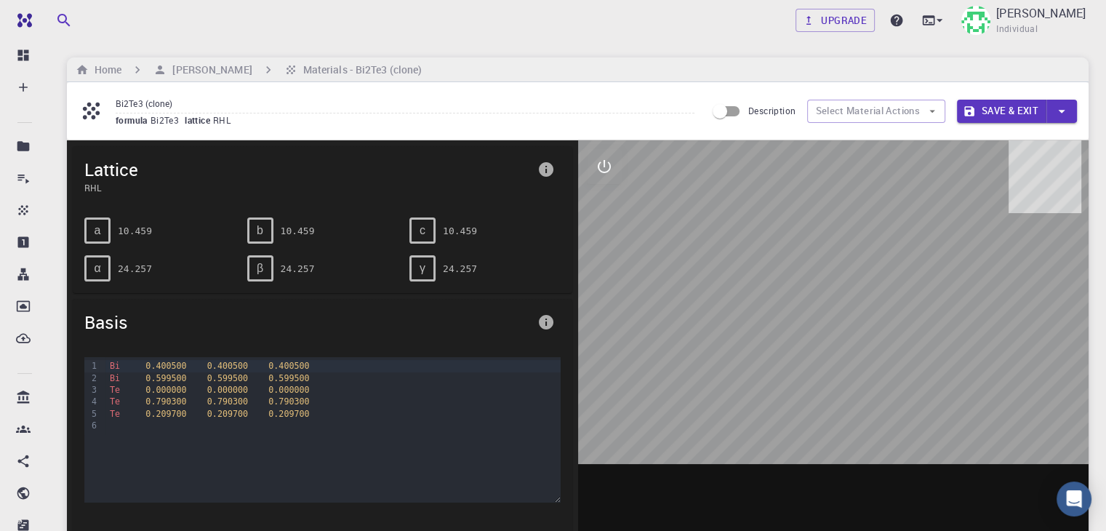
click at [57, 196] on div "Upgrade Alviu Rey B. Nasir Individual Home Alviu Rey B. Nasir Materials - Bi2Te…" at bounding box center [577, 537] width 1056 height 1074
click at [230, 65] on h6 "[PERSON_NAME]" at bounding box center [208, 70] width 85 height 16
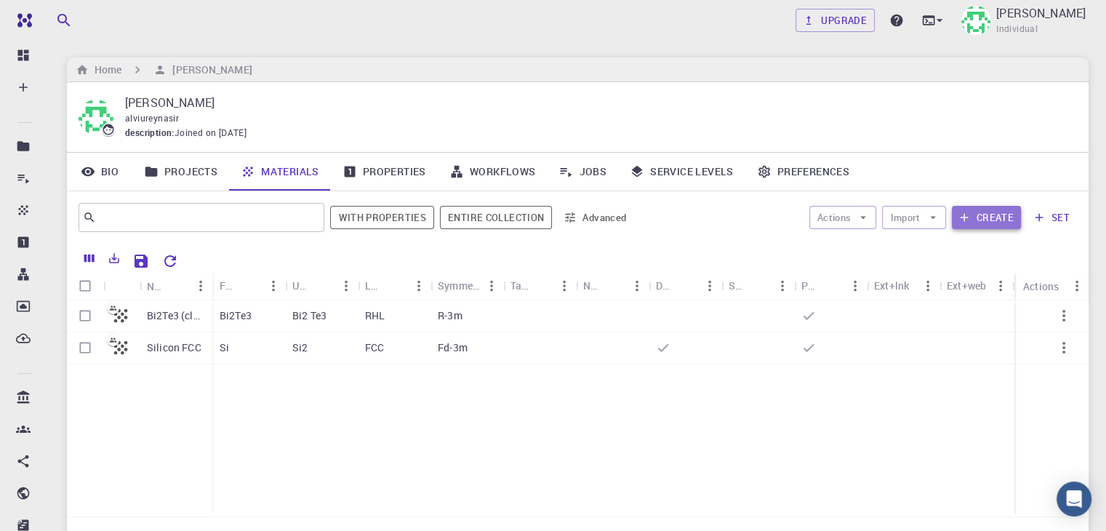
click at [999, 219] on button "Create" at bounding box center [986, 217] width 69 height 23
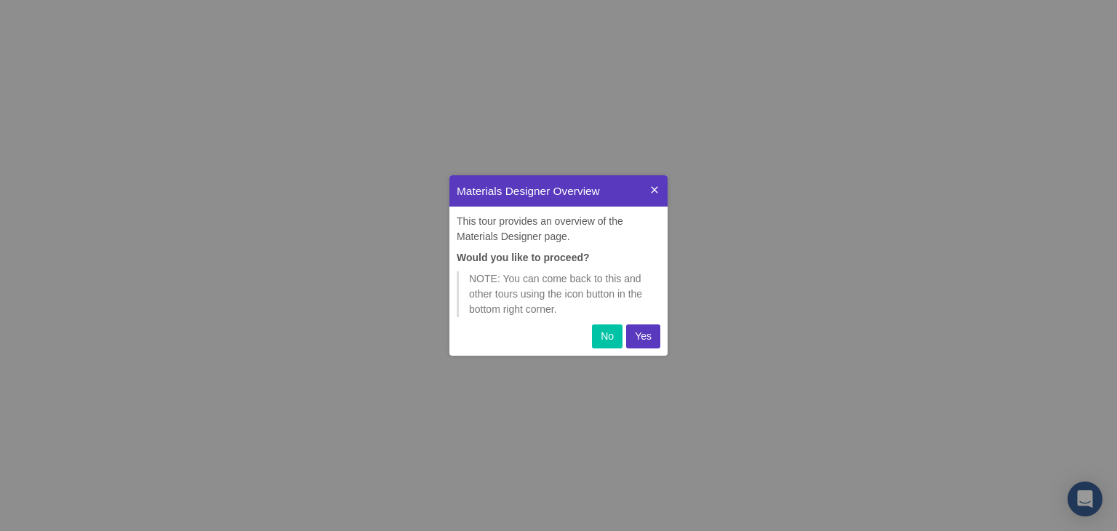
scroll to position [169, 206]
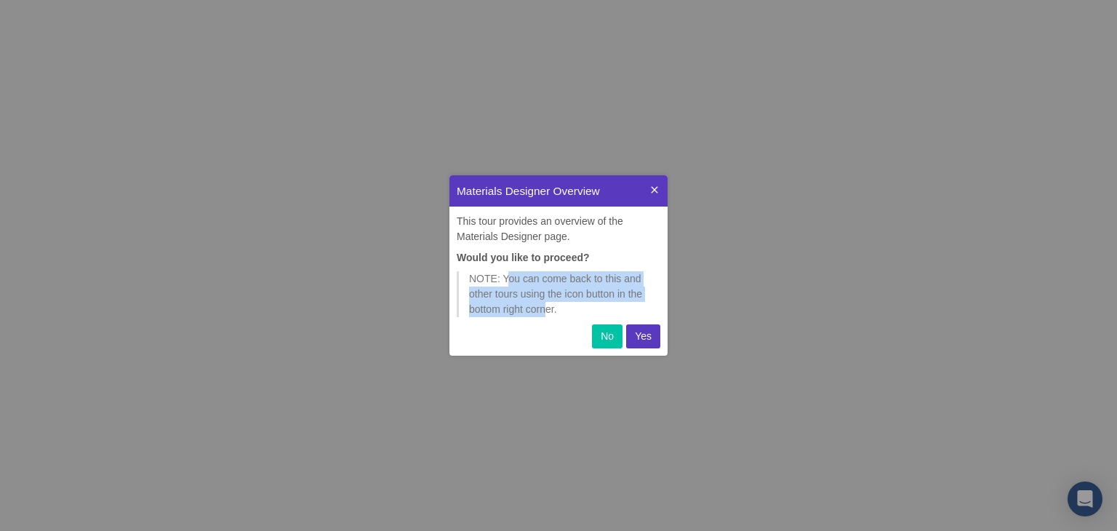
drag, startPoint x: 506, startPoint y: 278, endPoint x: 545, endPoint y: 310, distance: 50.6
click at [545, 310] on p "NOTE: You can come back to this and other tours using the icon button in the bo…" at bounding box center [559, 294] width 181 height 46
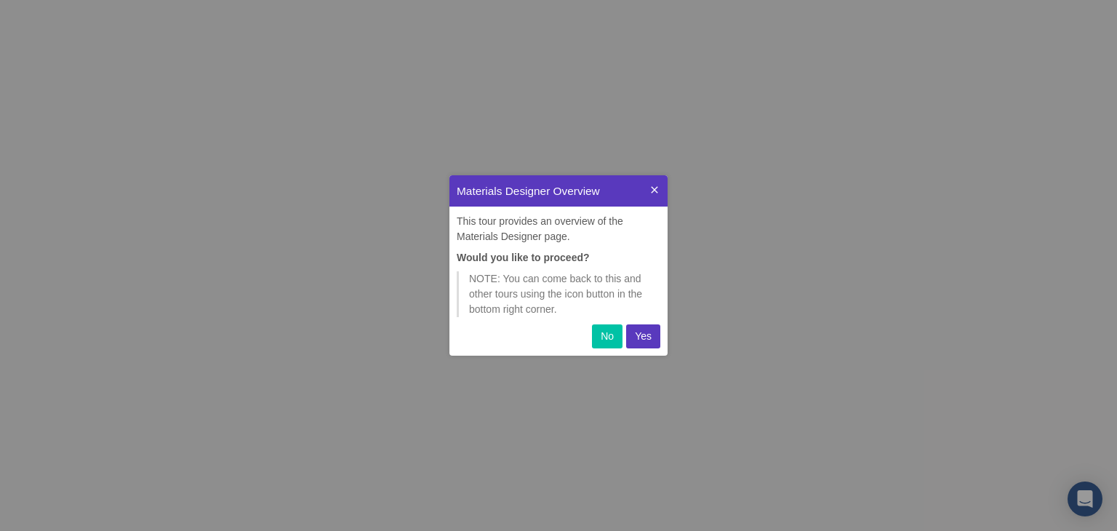
click at [555, 314] on p "NOTE: You can come back to this and other tours using the icon button in the bo…" at bounding box center [559, 294] width 181 height 46
click at [643, 337] on p "Yes" at bounding box center [643, 336] width 17 height 15
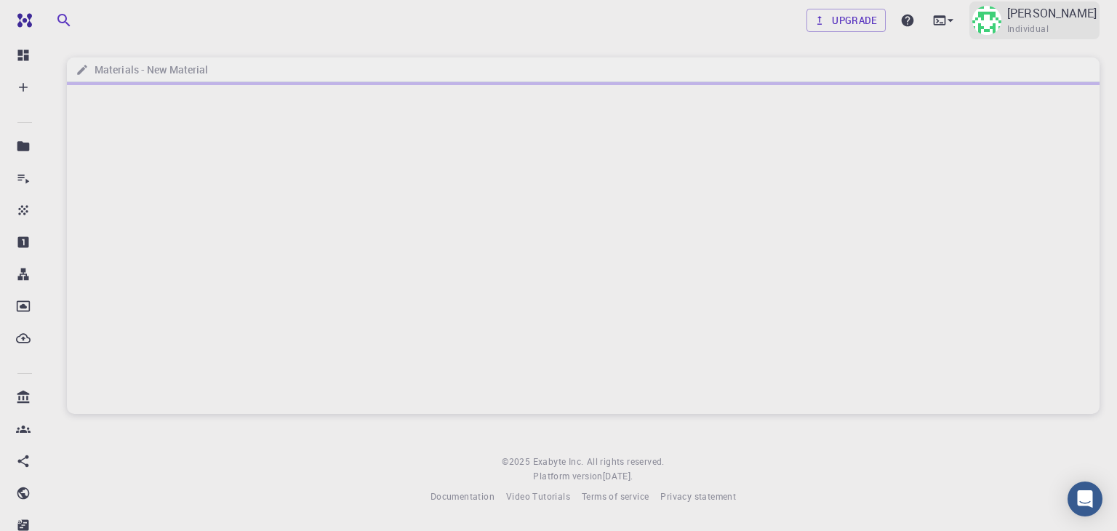
click at [1007, 22] on span "Individual" at bounding box center [1027, 29] width 41 height 15
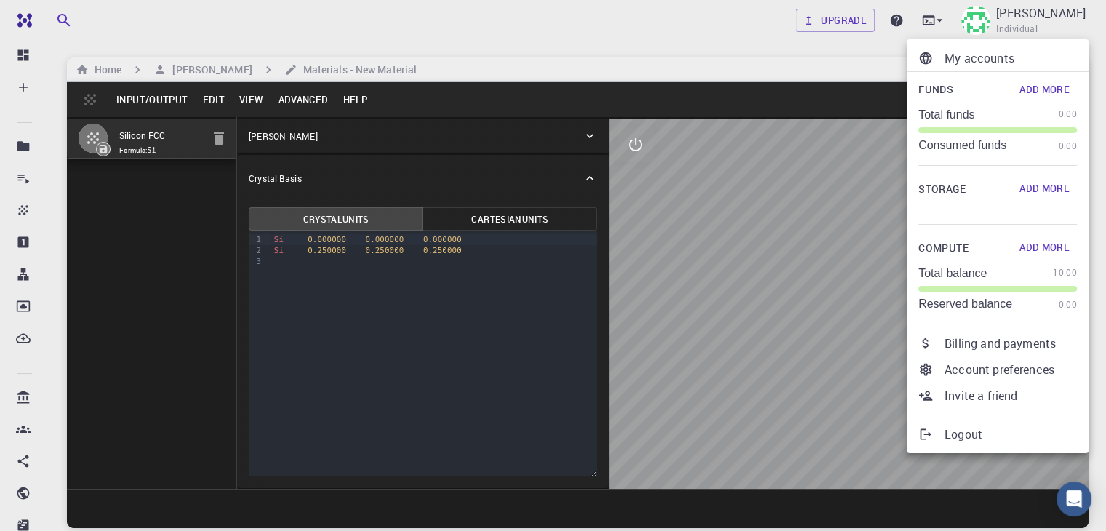
click at [986, 17] on div at bounding box center [553, 265] width 1106 height 531
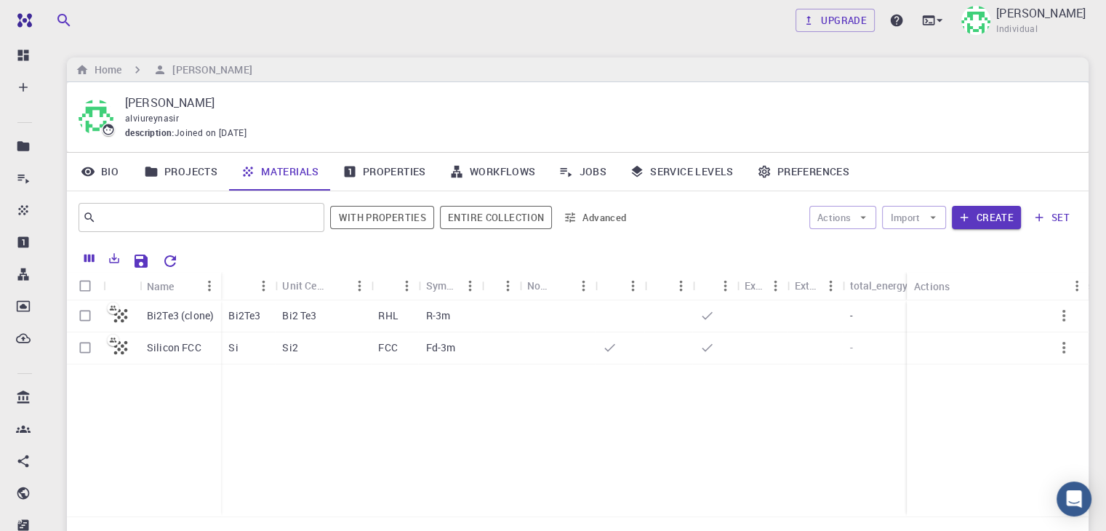
click at [500, 166] on link "Workflows" at bounding box center [493, 172] width 110 height 38
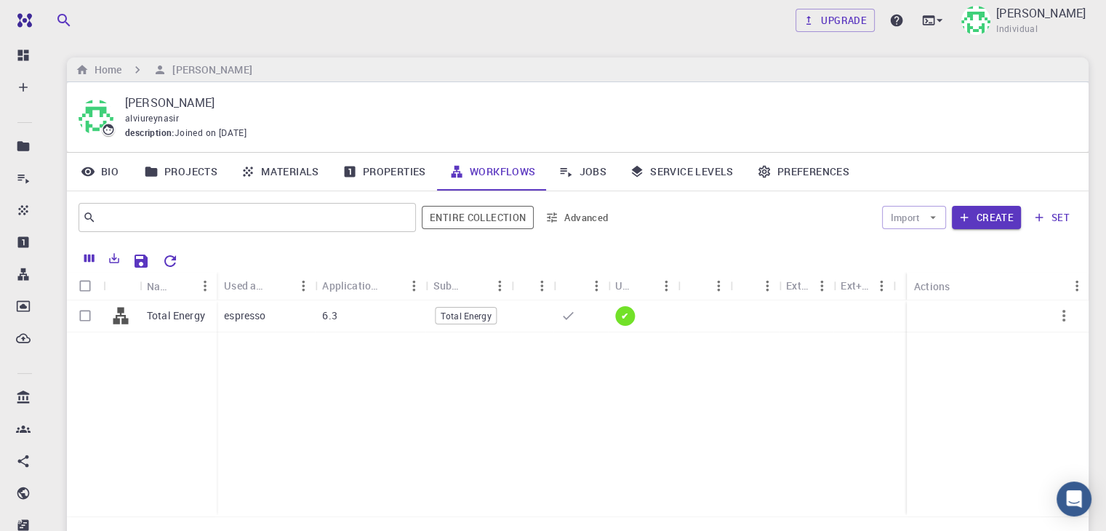
drag, startPoint x: 970, startPoint y: 223, endPoint x: 823, endPoint y: 223, distance: 146.8
click at [824, 223] on div "Import Create set" at bounding box center [849, 217] width 456 height 35
click at [926, 217] on button "Import" at bounding box center [913, 217] width 63 height 23
click at [924, 248] on span "Import From Bank" at bounding box center [958, 245] width 75 height 15
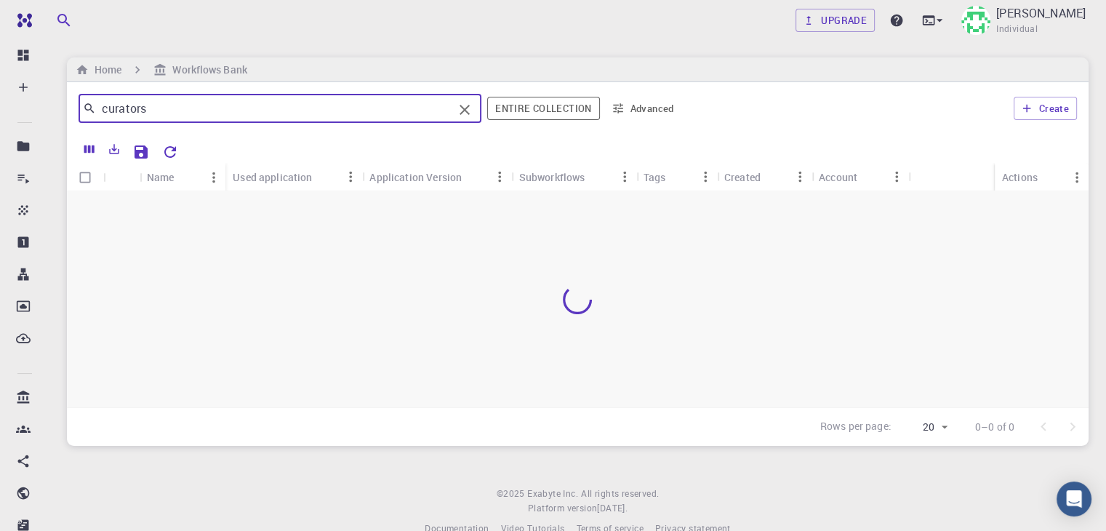
click at [262, 109] on input "curators" at bounding box center [274, 108] width 357 height 20
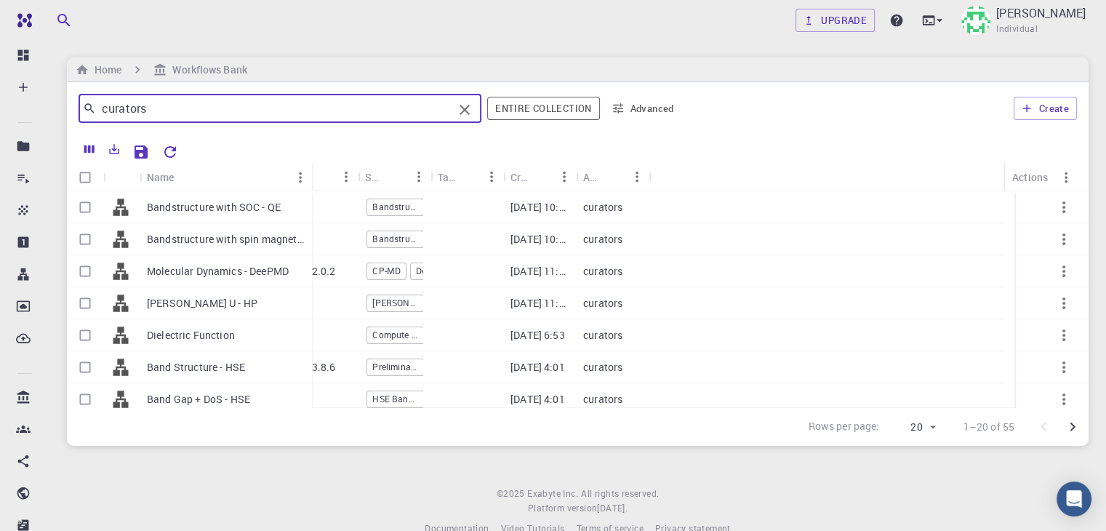
drag, startPoint x: 209, startPoint y: 175, endPoint x: 309, endPoint y: 177, distance: 99.6
click at [309, 177] on div "Name" at bounding box center [313, 177] width 15 height 28
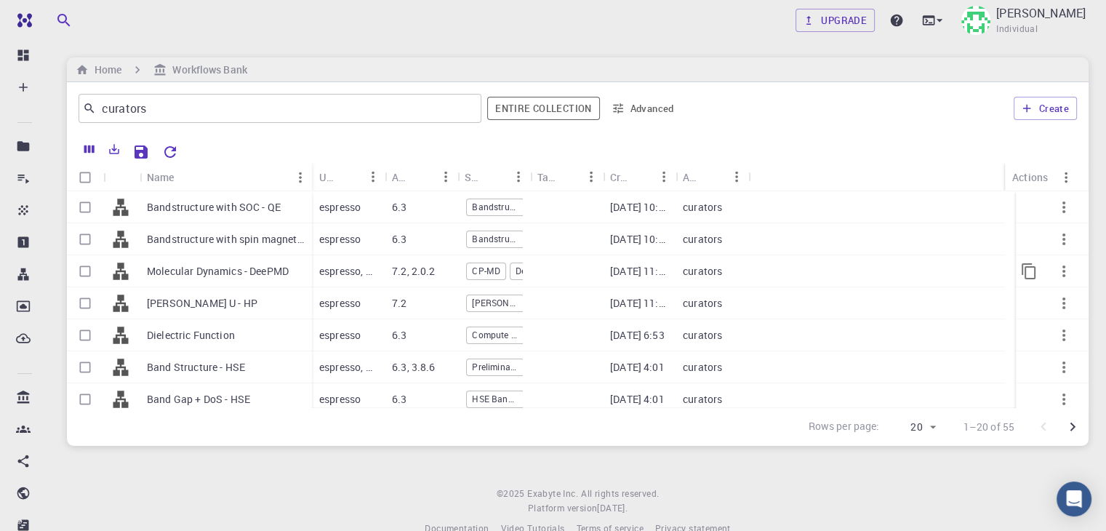
click at [222, 274] on p "Molecular Dynamics - DeePMD" at bounding box center [218, 271] width 142 height 15
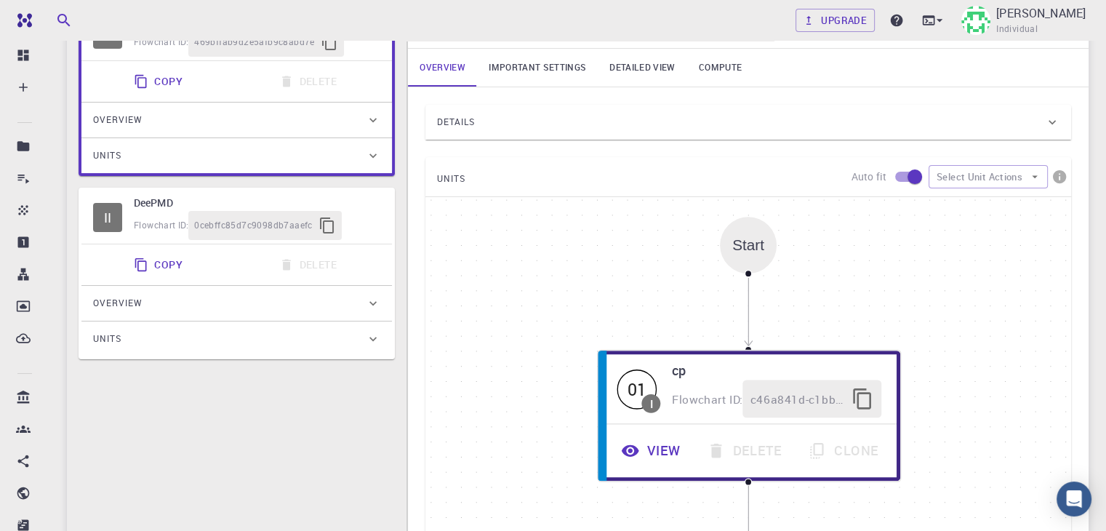
scroll to position [73, 0]
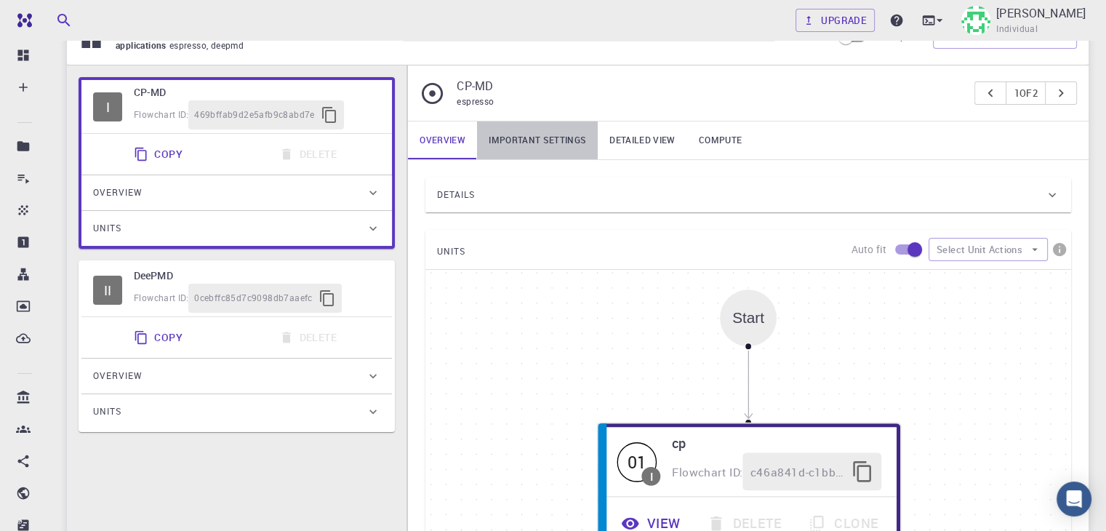
click at [530, 141] on link "Important settings" at bounding box center [537, 140] width 121 height 38
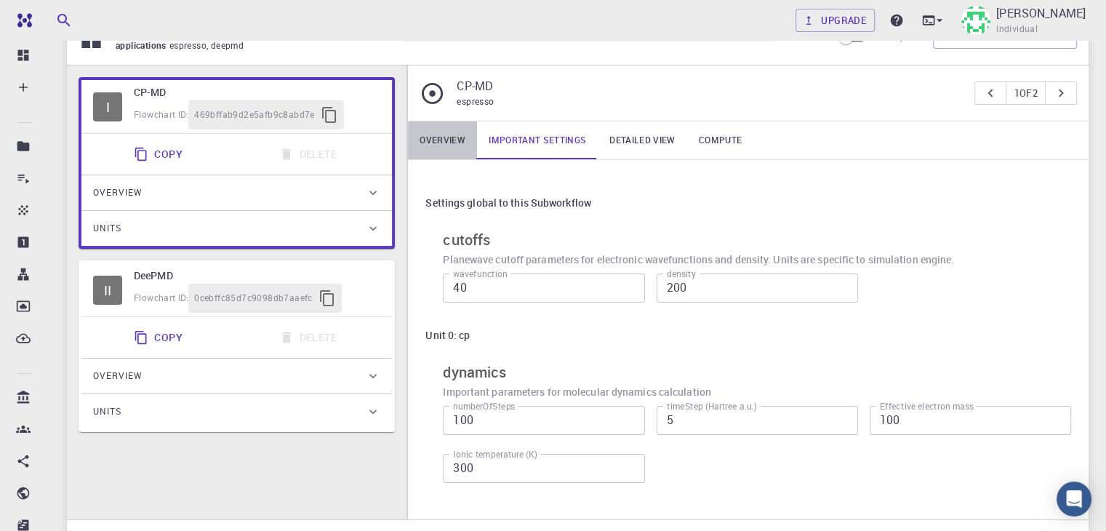
click at [445, 141] on link "Overview" at bounding box center [442, 140] width 69 height 38
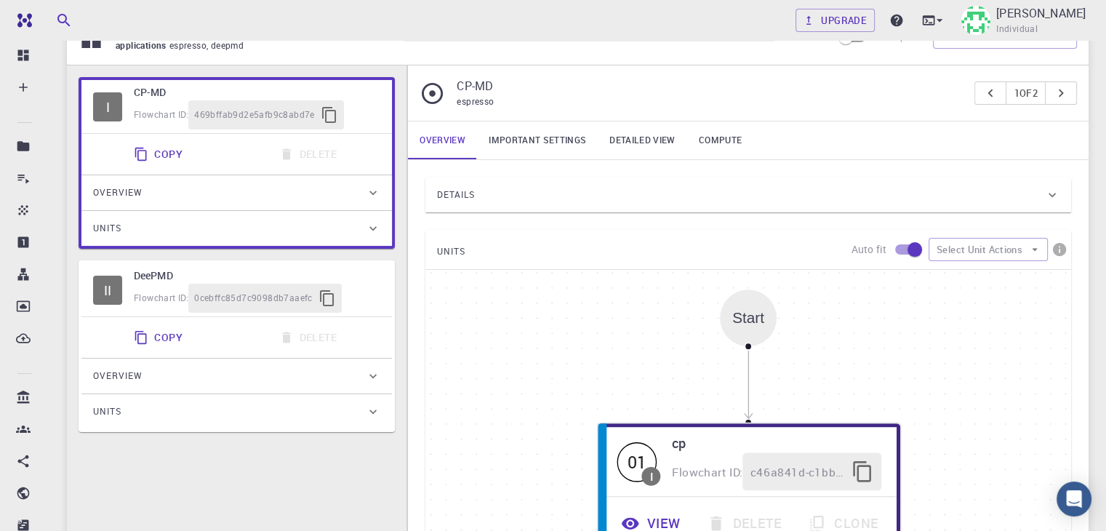
click at [648, 141] on link "Detailed view" at bounding box center [642, 140] width 89 height 38
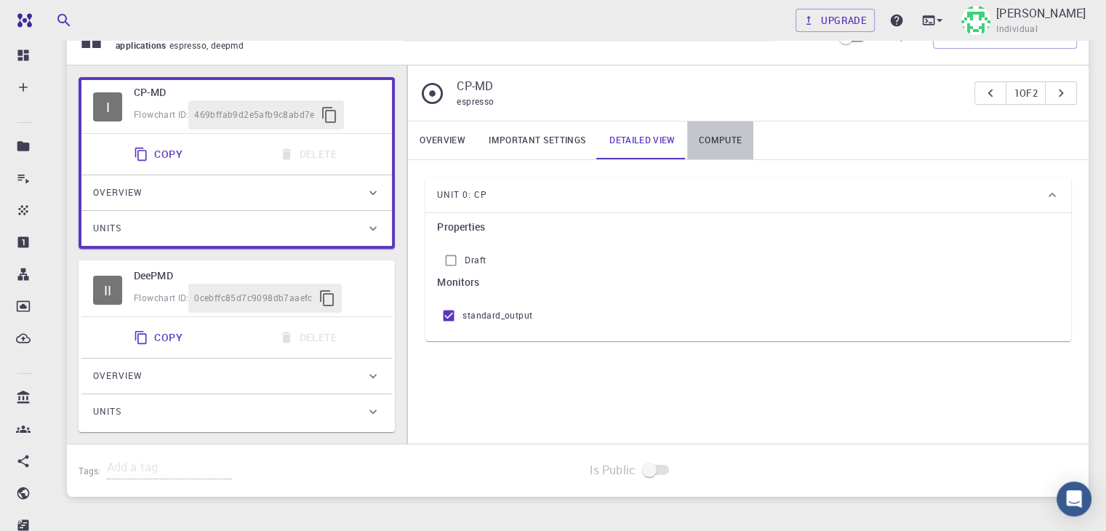
click at [706, 140] on link "Compute" at bounding box center [720, 140] width 66 height 38
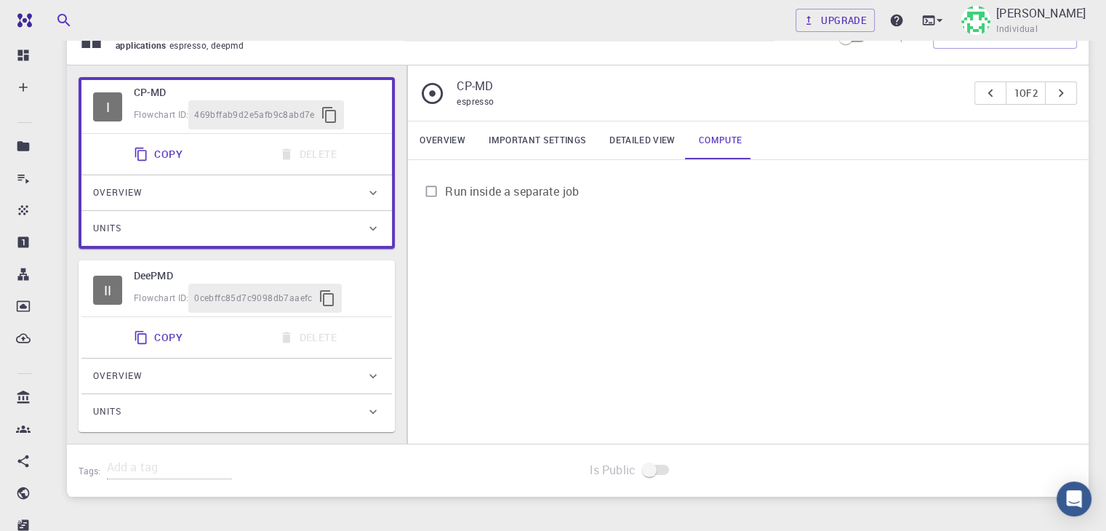
click at [451, 137] on link "Overview" at bounding box center [442, 140] width 69 height 38
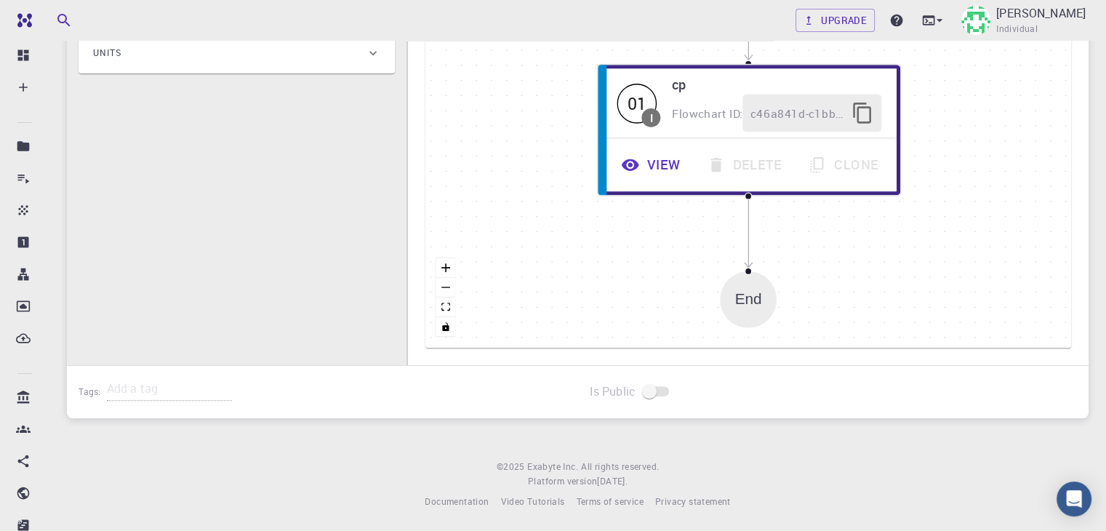
scroll to position [0, 0]
